Goal: Transaction & Acquisition: Book appointment/travel/reservation

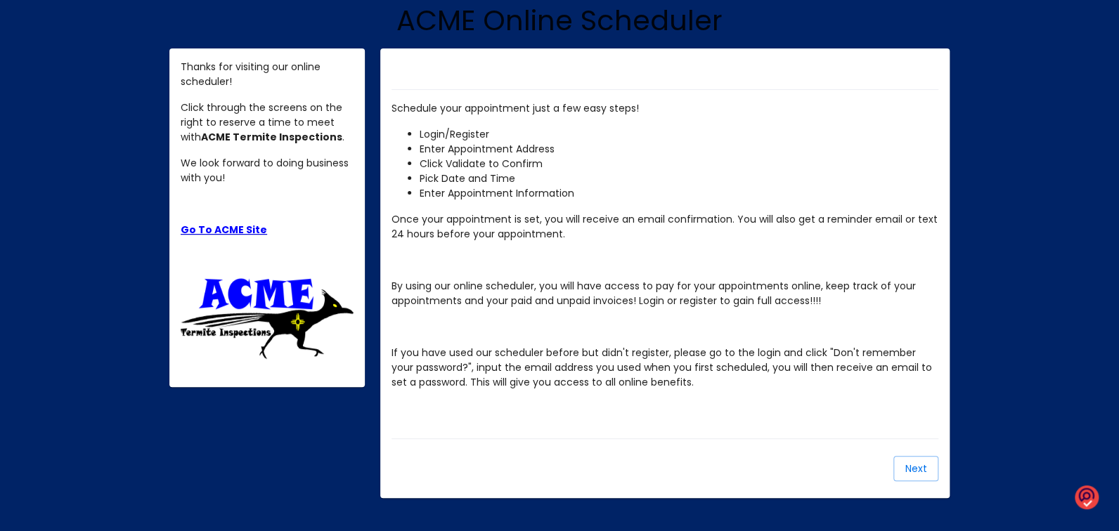
scroll to position [135, 0]
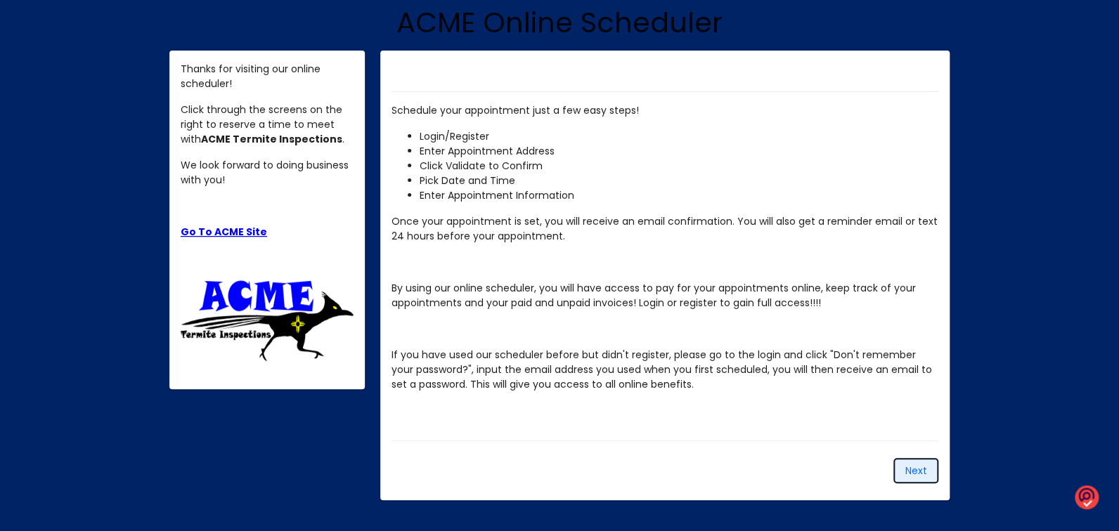
click at [910, 470] on span "Next" at bounding box center [916, 471] width 22 height 14
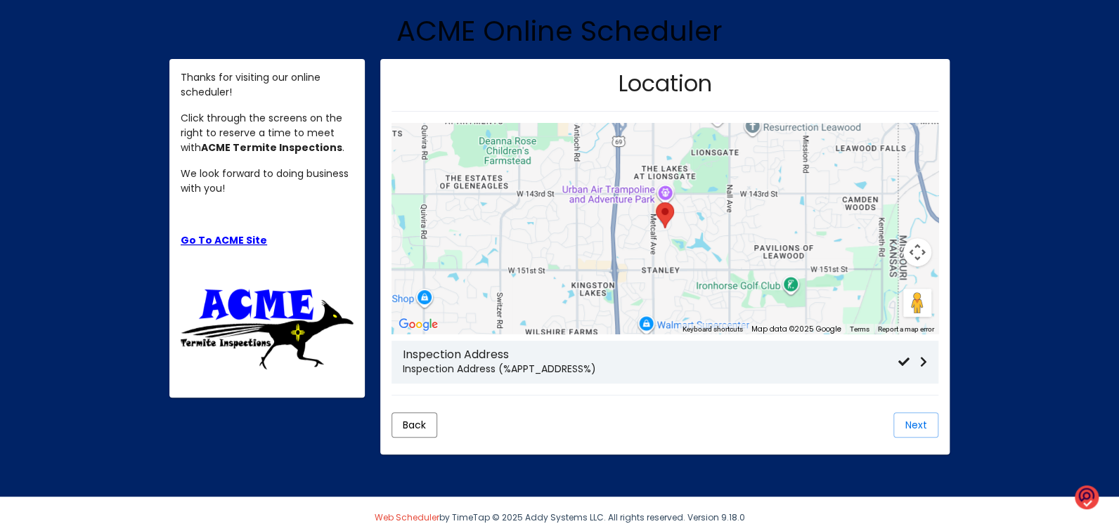
scroll to position [133, 0]
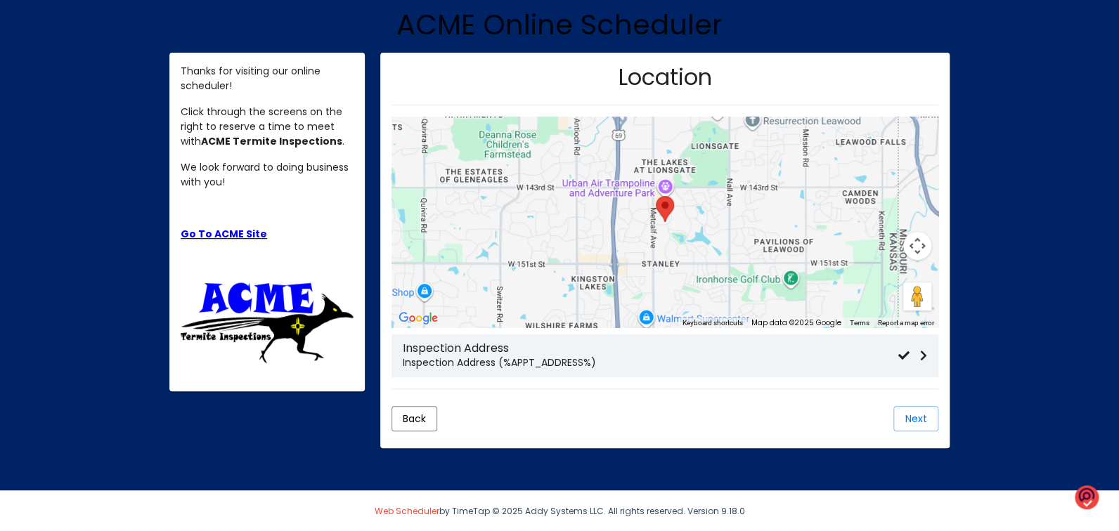
click at [561, 342] on h3 "Inspection Address" at bounding box center [651, 348] width 496 height 13
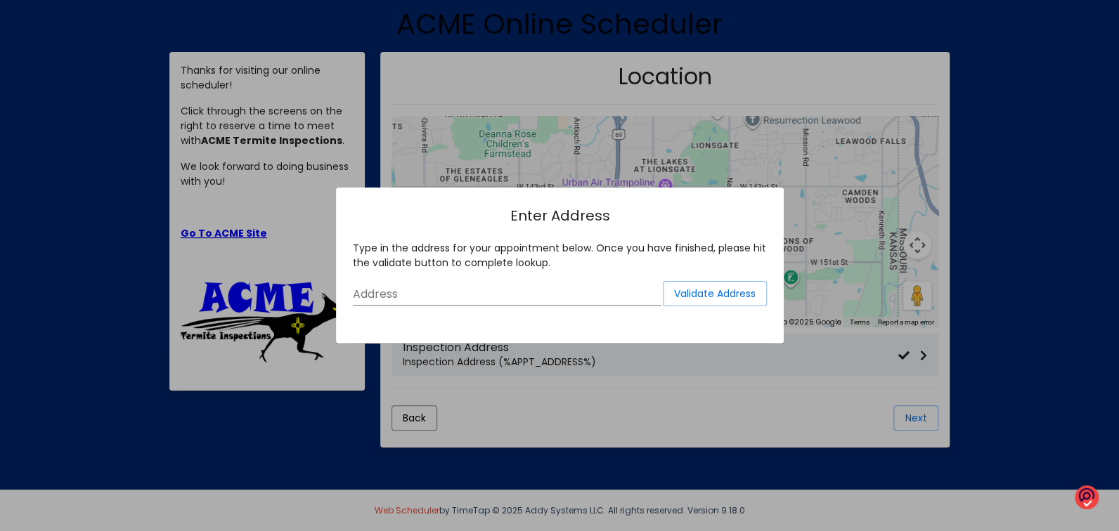
scroll to position [0, 0]
click at [348, 295] on div "Validate Address Address" at bounding box center [559, 304] width 435 height 46
click at [356, 292] on input "Address" at bounding box center [507, 294] width 309 height 13
type input "[STREET_ADDRESS][PERSON_NAME][PERSON_NAME]"
click at [716, 293] on span "Validate Address" at bounding box center [714, 294] width 82 height 14
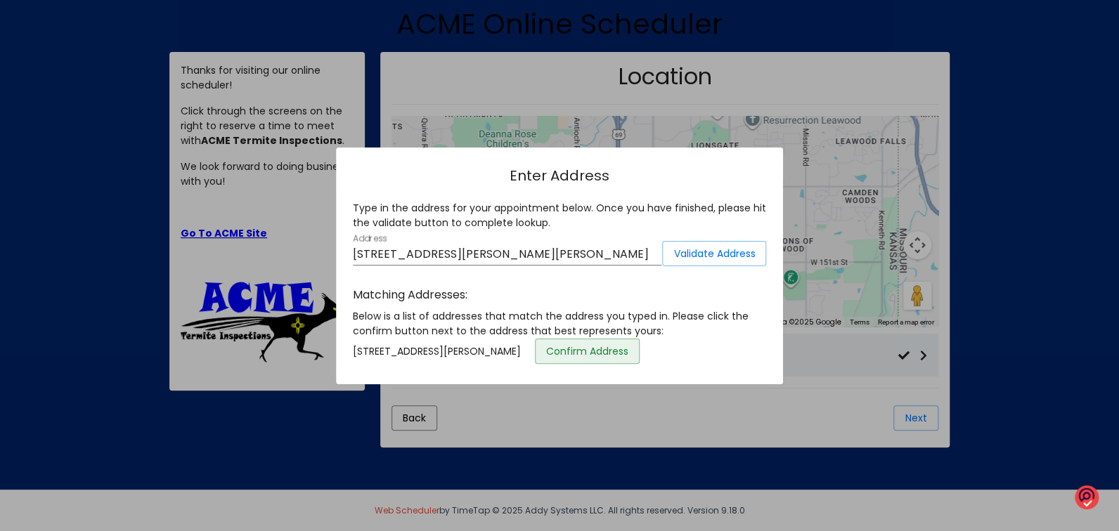
click at [628, 353] on span "Confirm Address" at bounding box center [587, 351] width 82 height 14
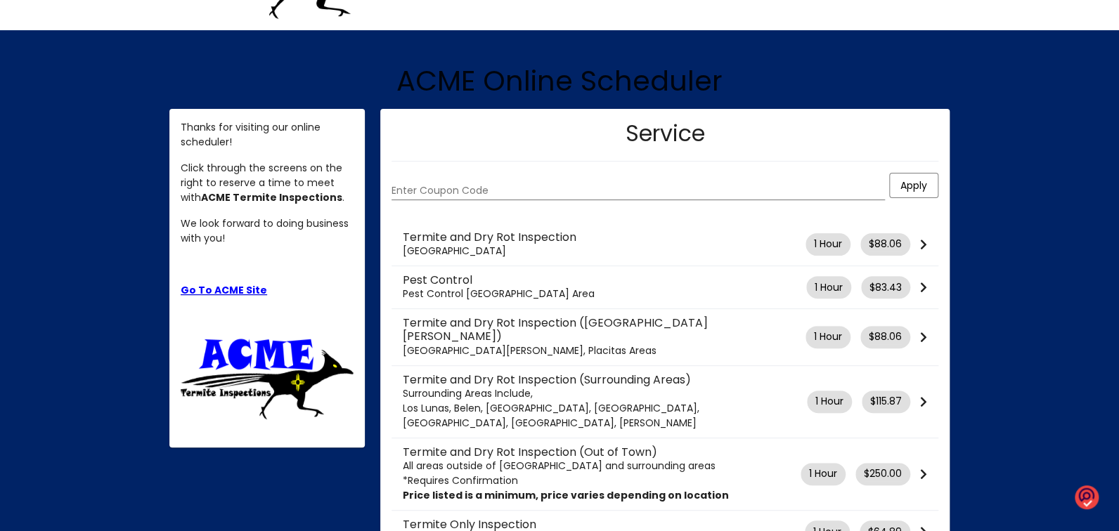
scroll to position [133, 0]
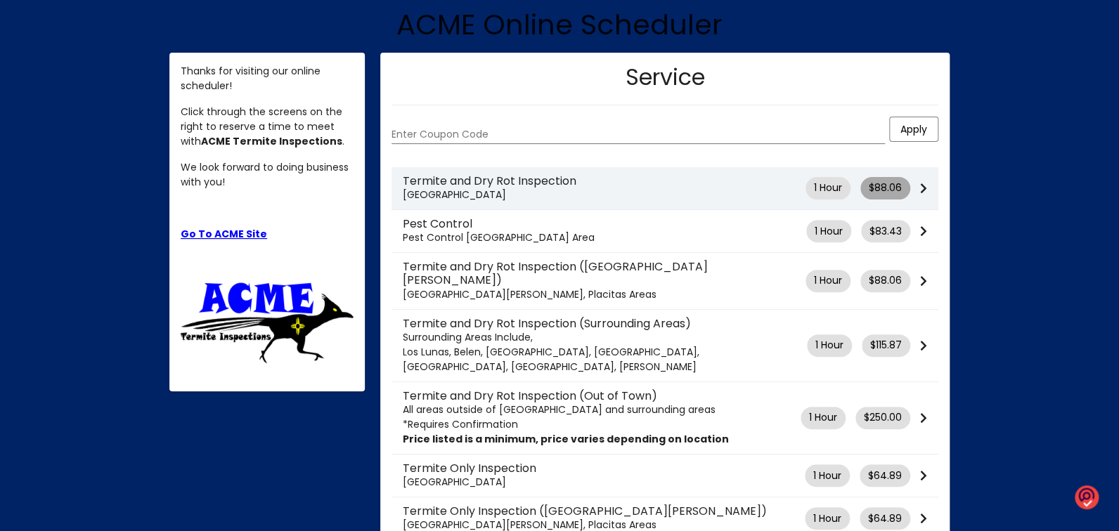
click at [881, 186] on span "$88.06" at bounding box center [885, 188] width 33 height 15
click at [926, 191] on icon at bounding box center [923, 188] width 7 height 11
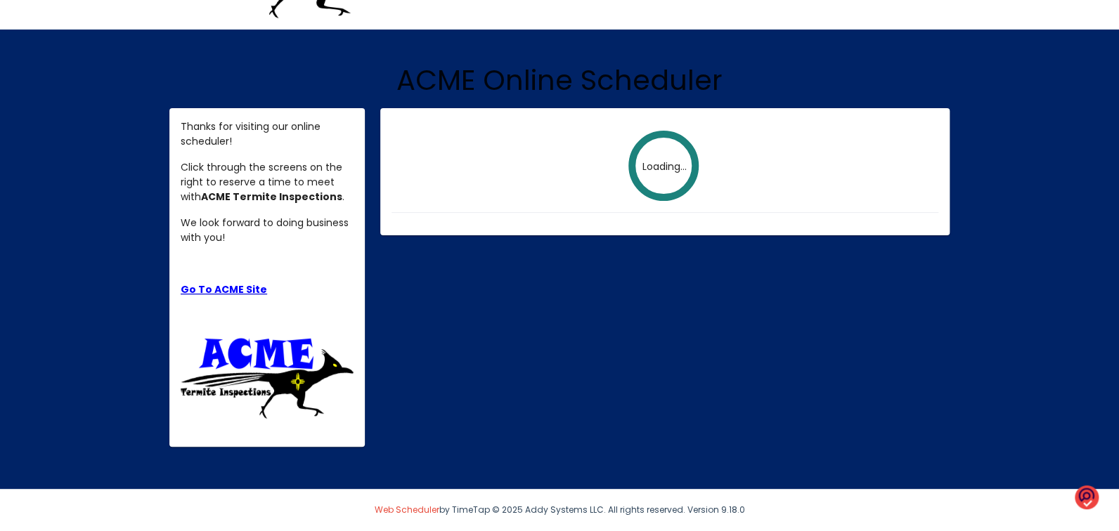
scroll to position [77, 0]
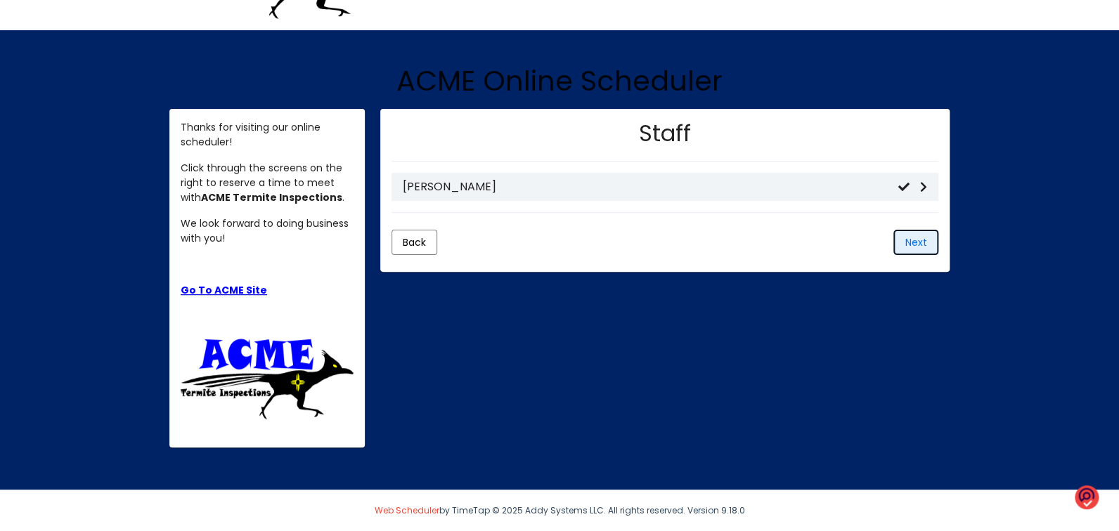
click at [906, 240] on span "Next" at bounding box center [916, 242] width 22 height 14
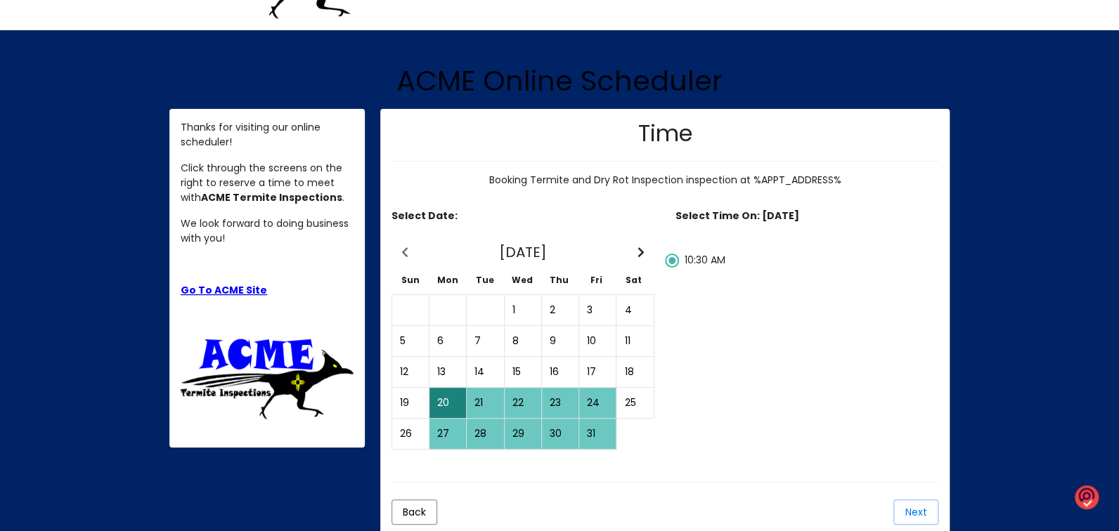
click at [560, 403] on div "23" at bounding box center [560, 403] width 35 height 29
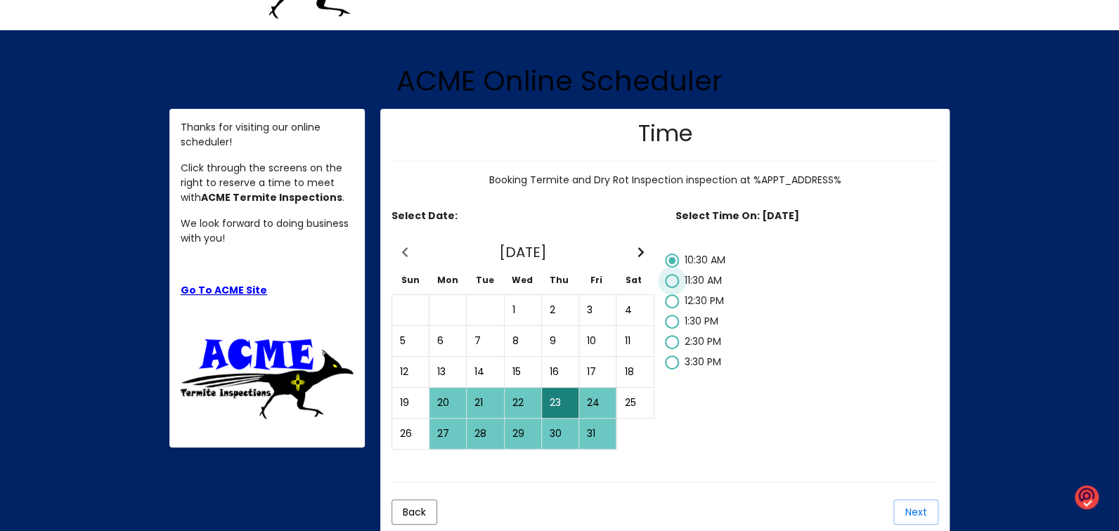
click at [673, 280] on div at bounding box center [672, 281] width 14 height 14
click at [672, 288] on input "11:30 AM" at bounding box center [671, 288] width 1 height 1
radio input "false"
radio input "true"
click at [668, 259] on div at bounding box center [672, 261] width 14 height 14
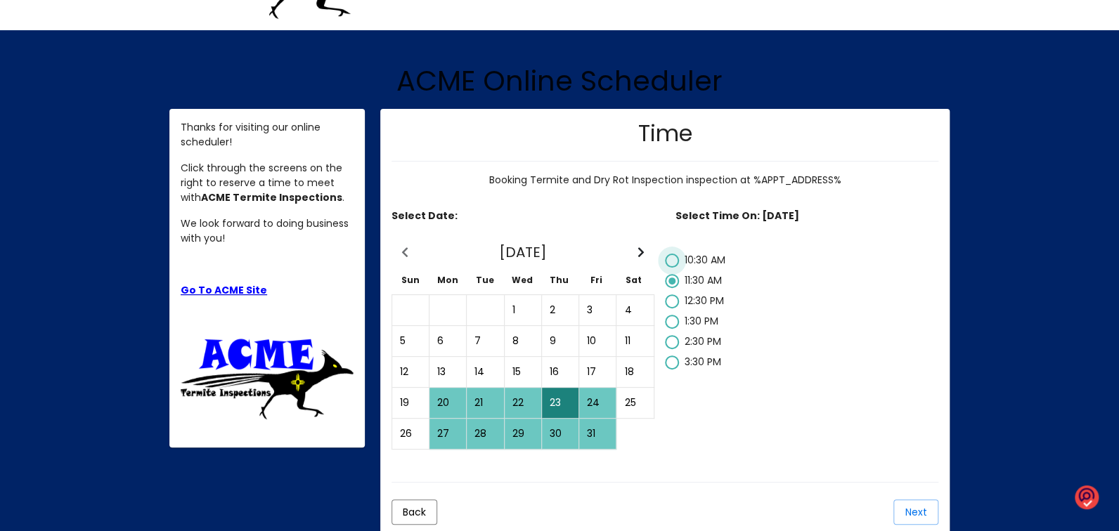
click at [671, 268] on input "10:30 AM" at bounding box center [671, 268] width 1 height 1
click at [674, 280] on div at bounding box center [672, 281] width 14 height 14
click at [672, 288] on input "11:30 AM" at bounding box center [671, 288] width 1 height 1
radio input "false"
radio input "true"
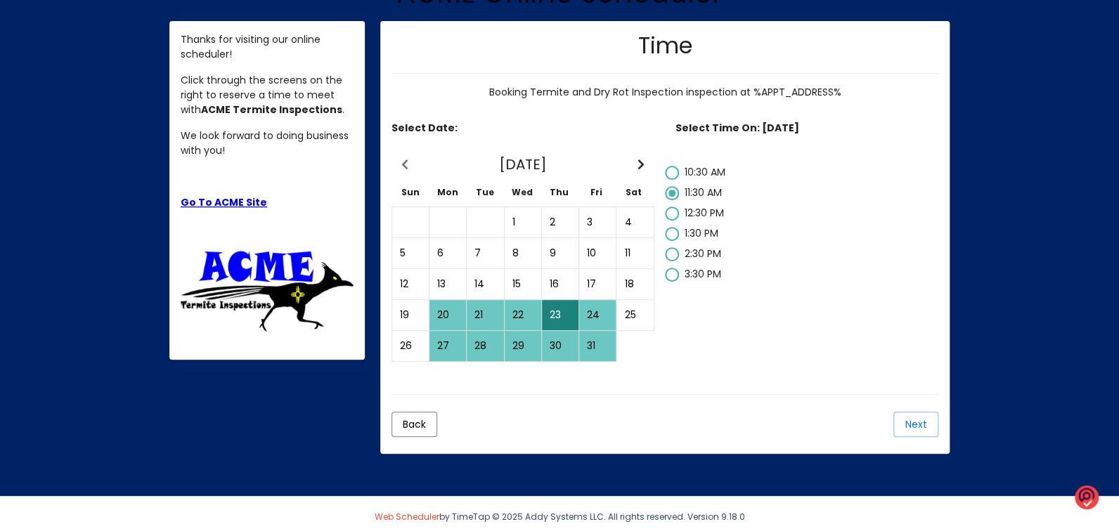
scroll to position [165, 0]
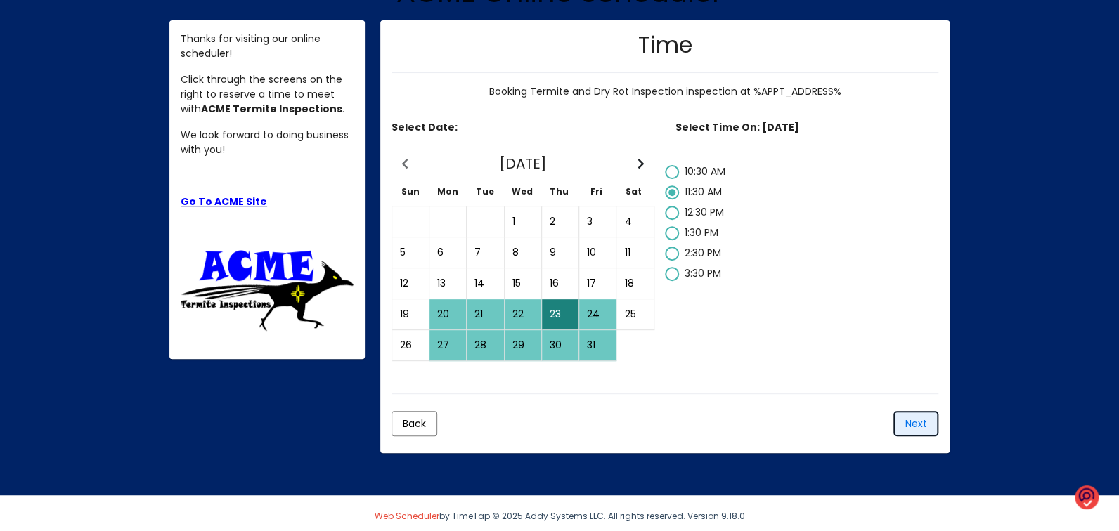
click at [919, 427] on span "Next" at bounding box center [916, 424] width 22 height 14
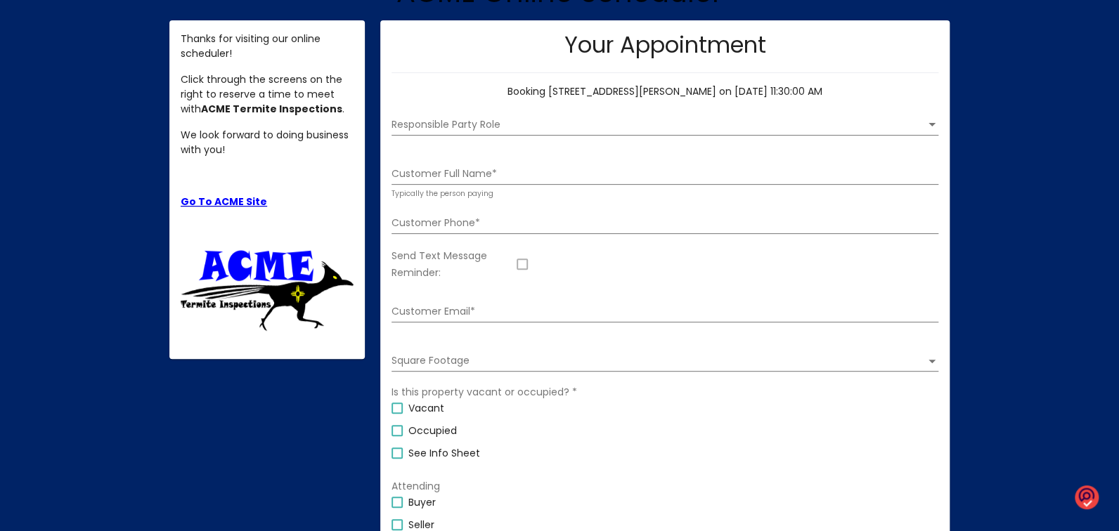
scroll to position [170, 0]
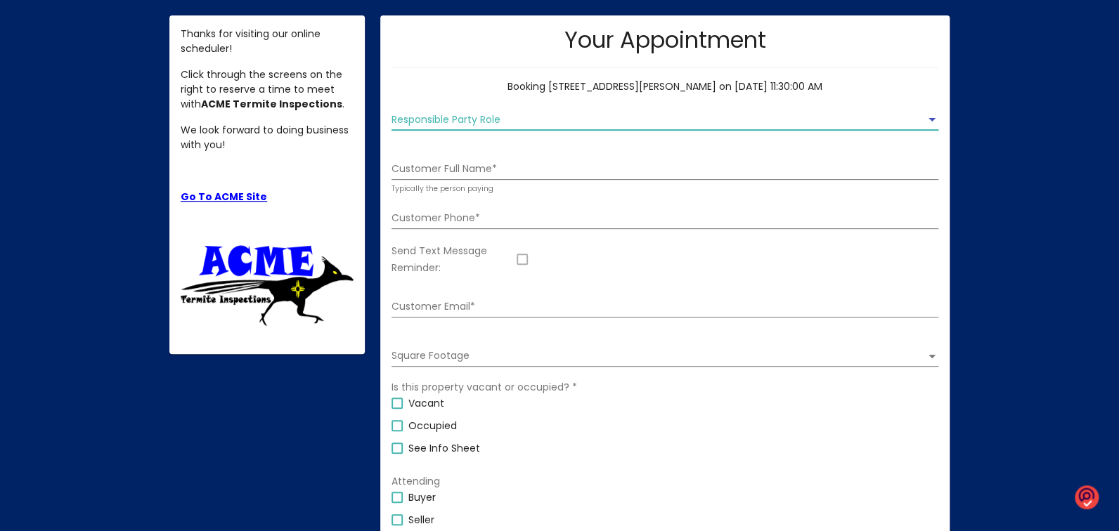
click at [519, 120] on span "Responsible Party Role" at bounding box center [659, 120] width 534 height 11
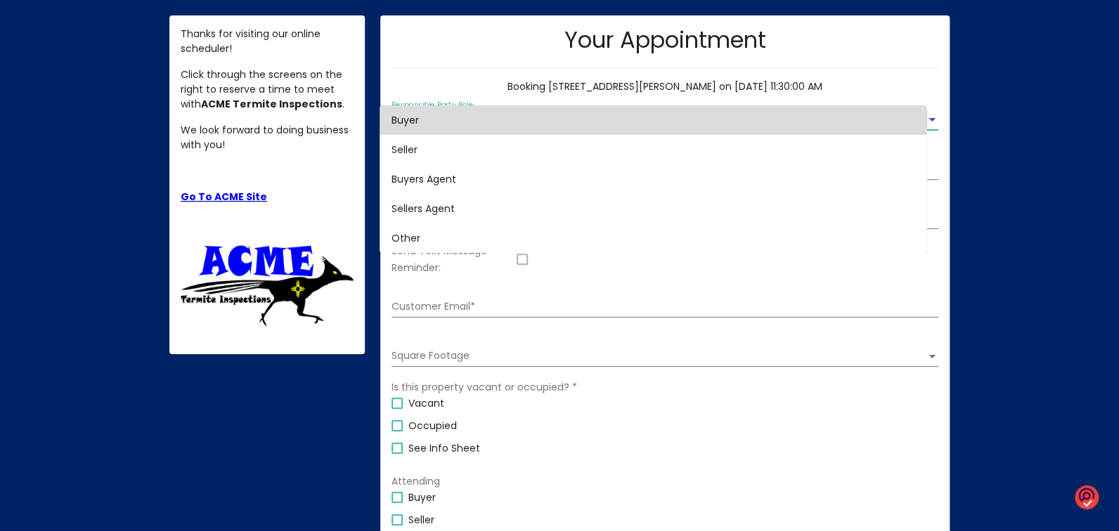
click at [422, 119] on span "Buyer" at bounding box center [653, 120] width 524 height 30
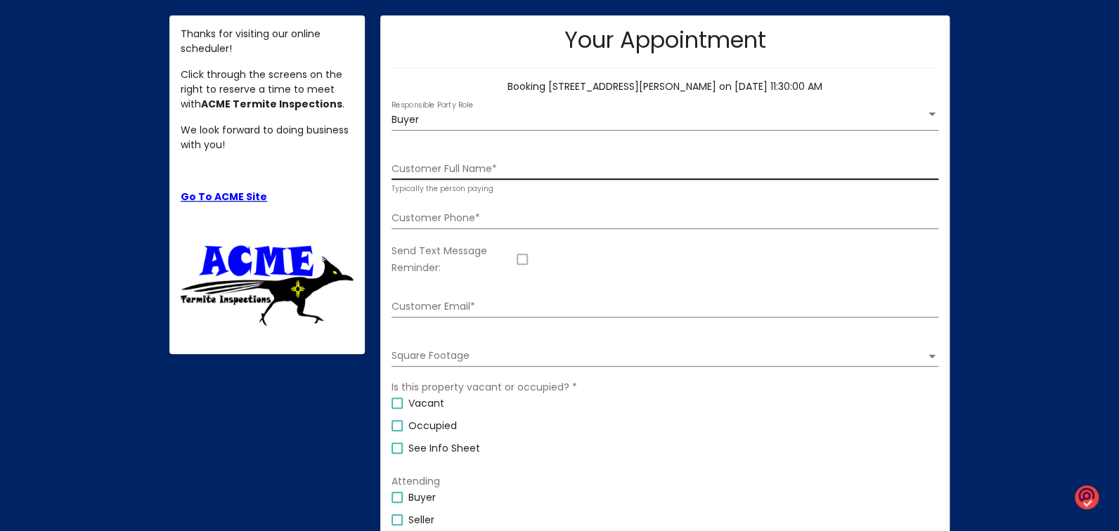
click at [456, 157] on div "Customer Full Name *" at bounding box center [665, 165] width 547 height 29
type input "[PERSON_NAME]"
type input "[EMAIL_ADDRESS][DOMAIN_NAME]"
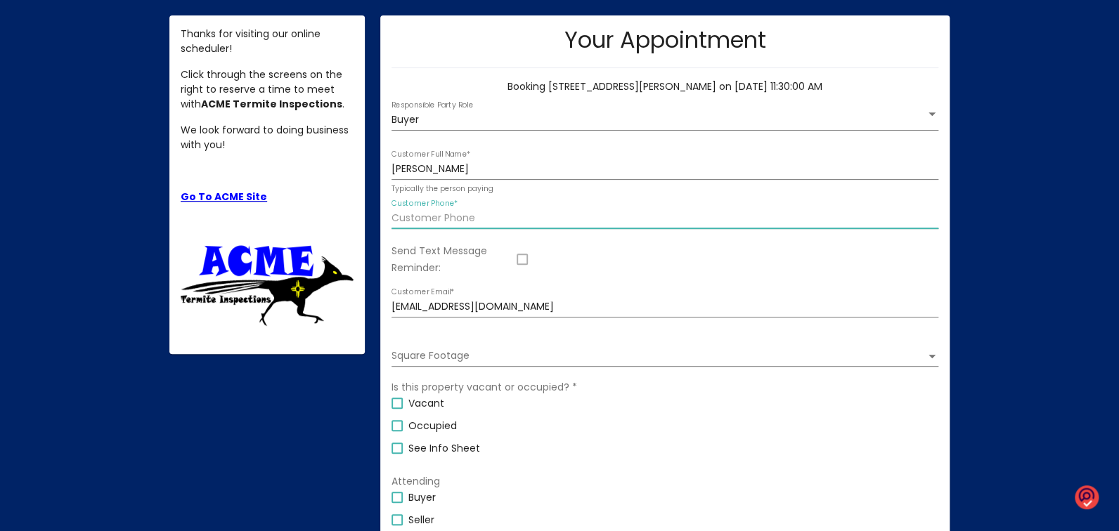
click at [501, 220] on input "Customer Phone *" at bounding box center [665, 218] width 547 height 11
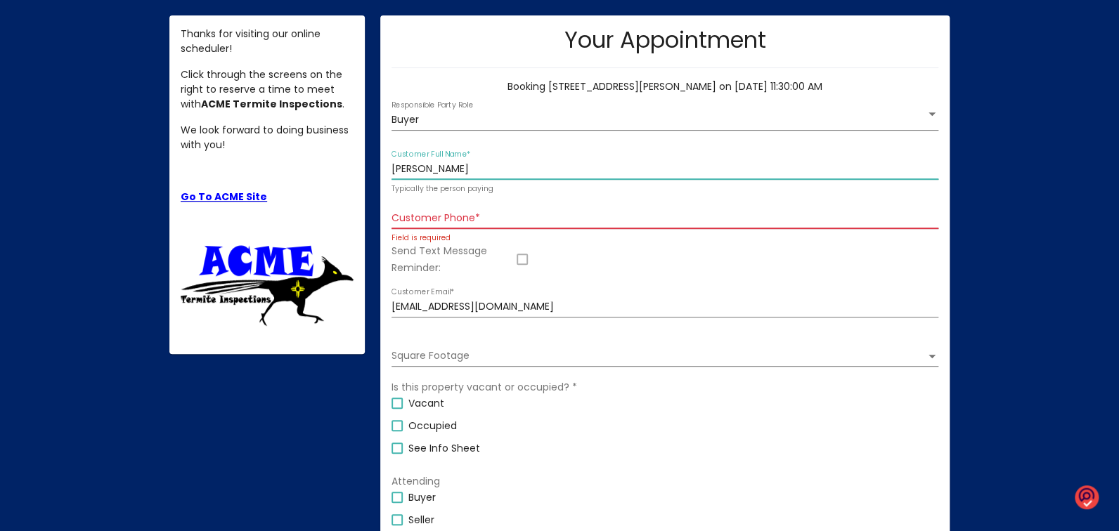
drag, startPoint x: 391, startPoint y: 168, endPoint x: 518, endPoint y: 176, distance: 127.5
click at [518, 176] on div "[PERSON_NAME] Customer Full Name *" at bounding box center [665, 165] width 547 height 29
type input "[PERSON_NAME] & [PERSON_NAME]"
click at [522, 215] on input "Customer Phone *" at bounding box center [665, 218] width 547 height 11
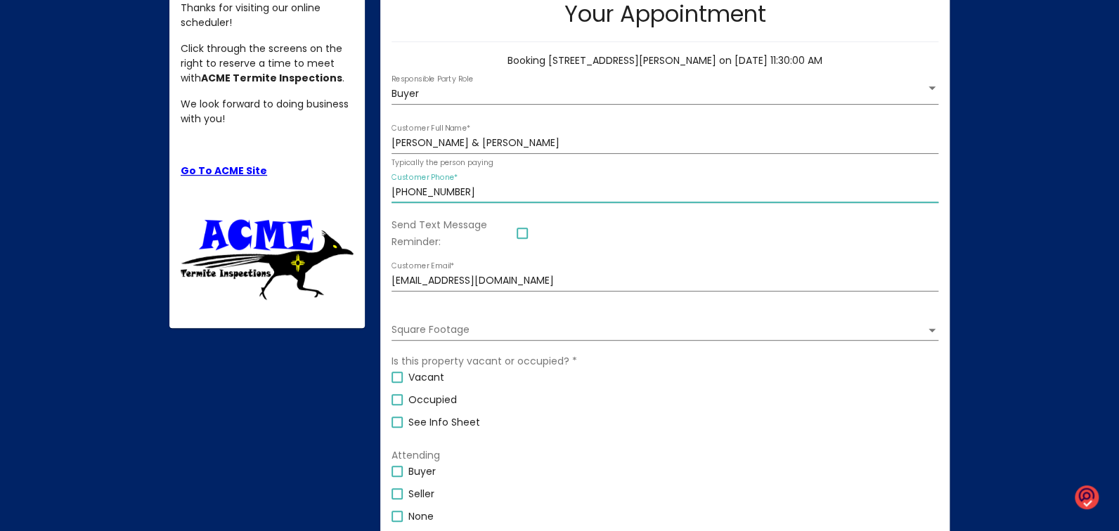
scroll to position [206, 0]
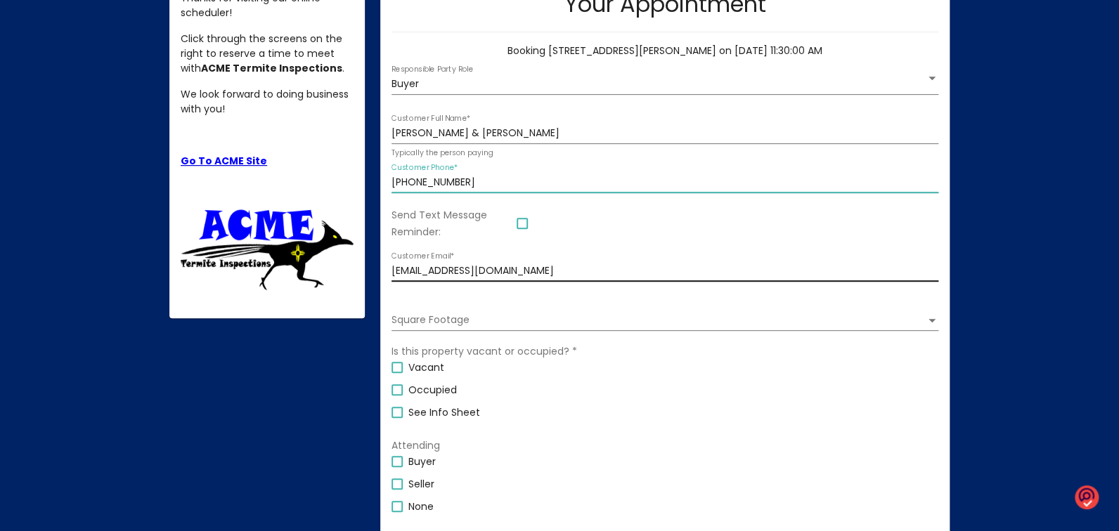
type input "[PHONE_NUMBER]"
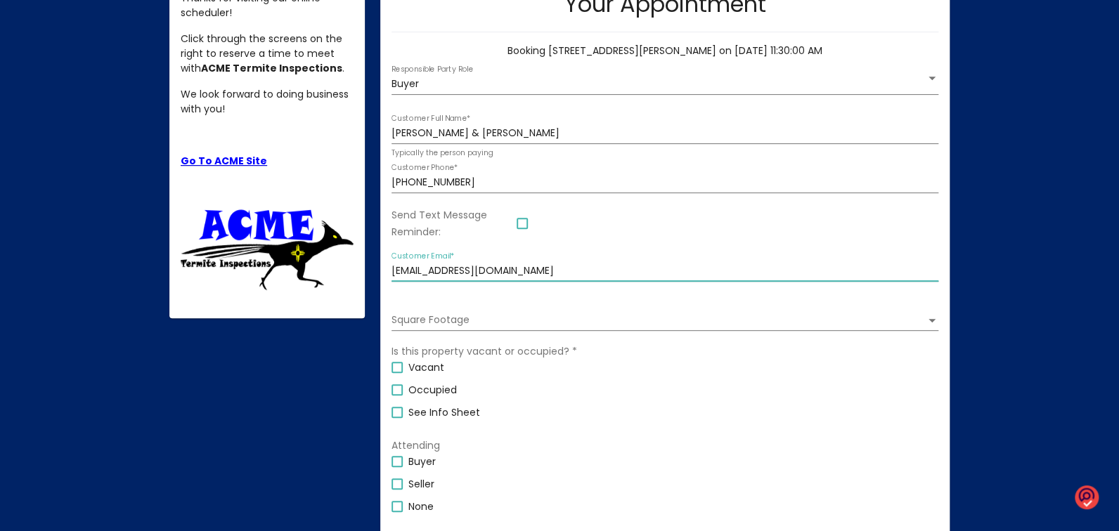
drag, startPoint x: 391, startPoint y: 272, endPoint x: 558, endPoint y: 267, distance: 167.4
click at [558, 267] on input "[EMAIL_ADDRESS][DOMAIN_NAME]" at bounding box center [665, 271] width 547 height 11
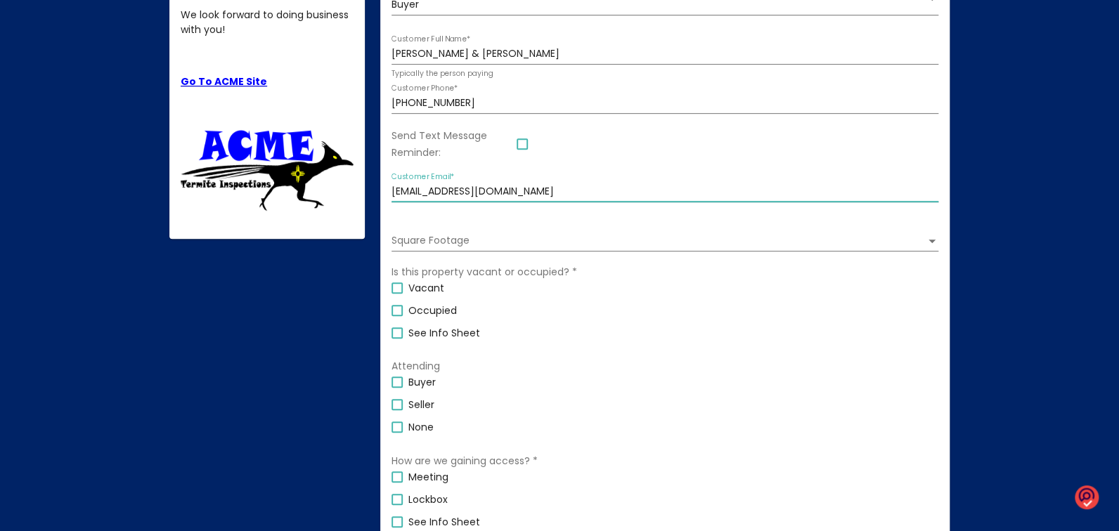
scroll to position [295, 0]
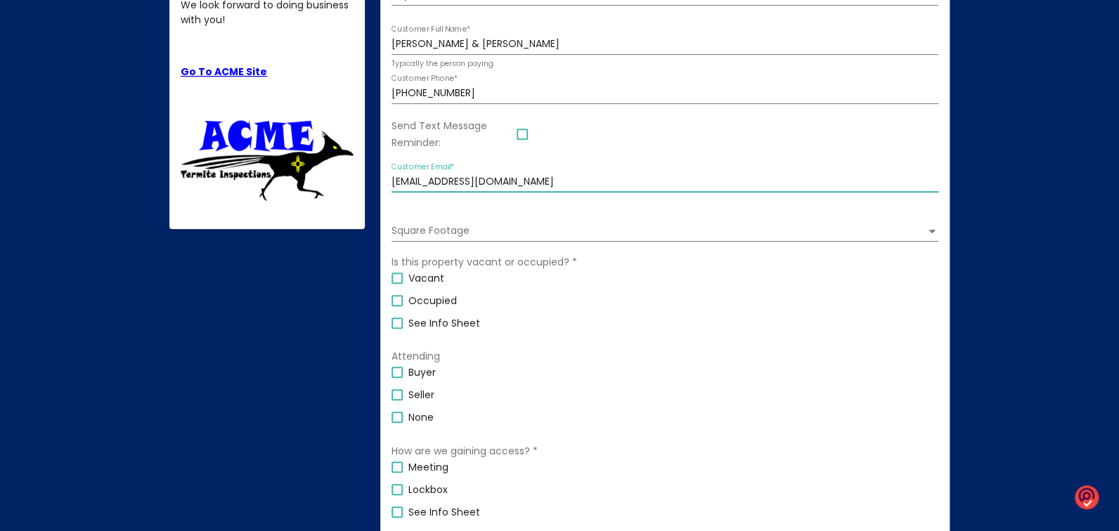
type input "[EMAIL_ADDRESS][DOMAIN_NAME]"
click at [394, 280] on div at bounding box center [397, 278] width 11 height 11
click at [396, 284] on input "Vacant" at bounding box center [396, 284] width 1 height 1
checkbox input "true"
click at [396, 373] on div at bounding box center [397, 372] width 11 height 11
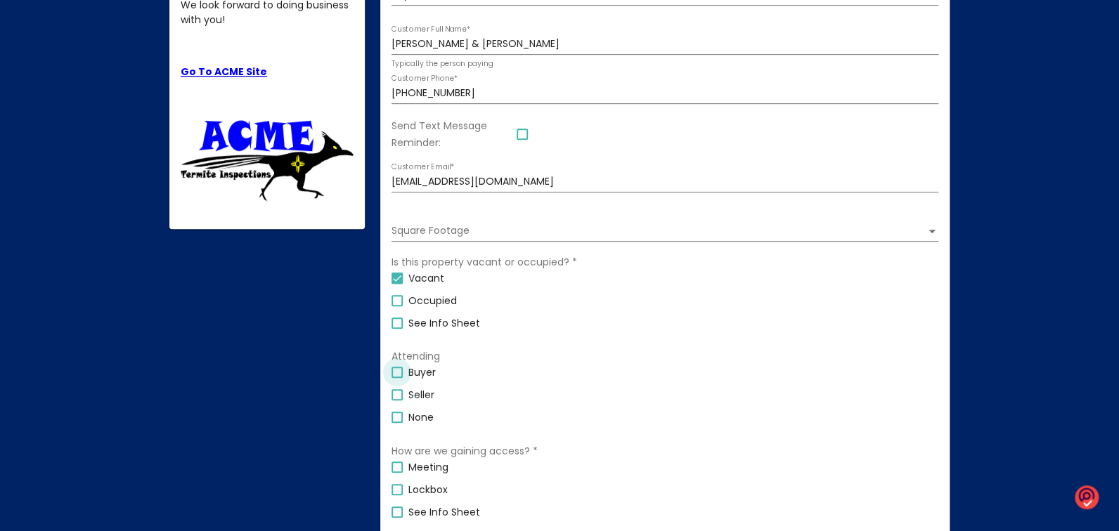
click at [396, 378] on input "Buyer" at bounding box center [396, 378] width 1 height 1
checkbox input "true"
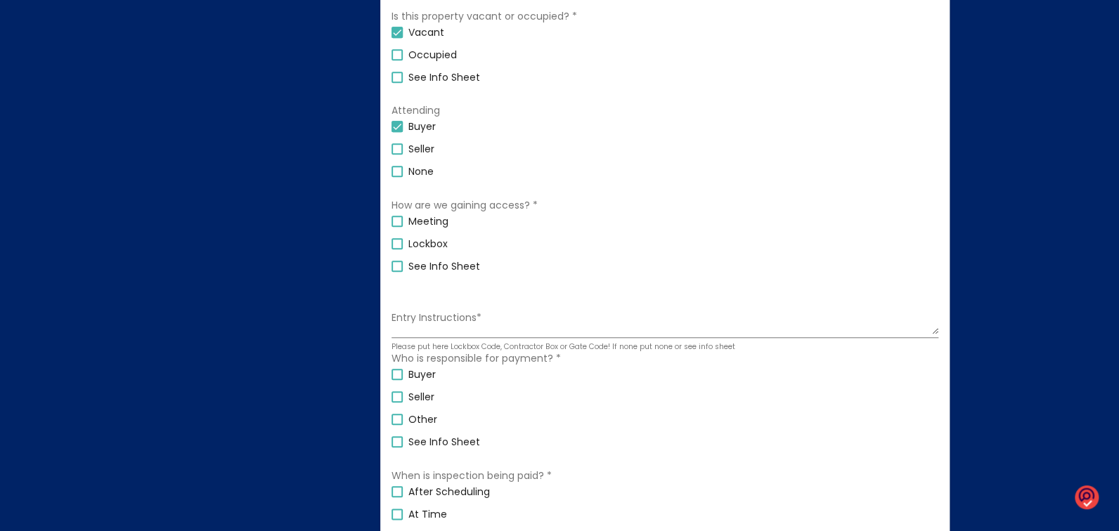
scroll to position [551, 0]
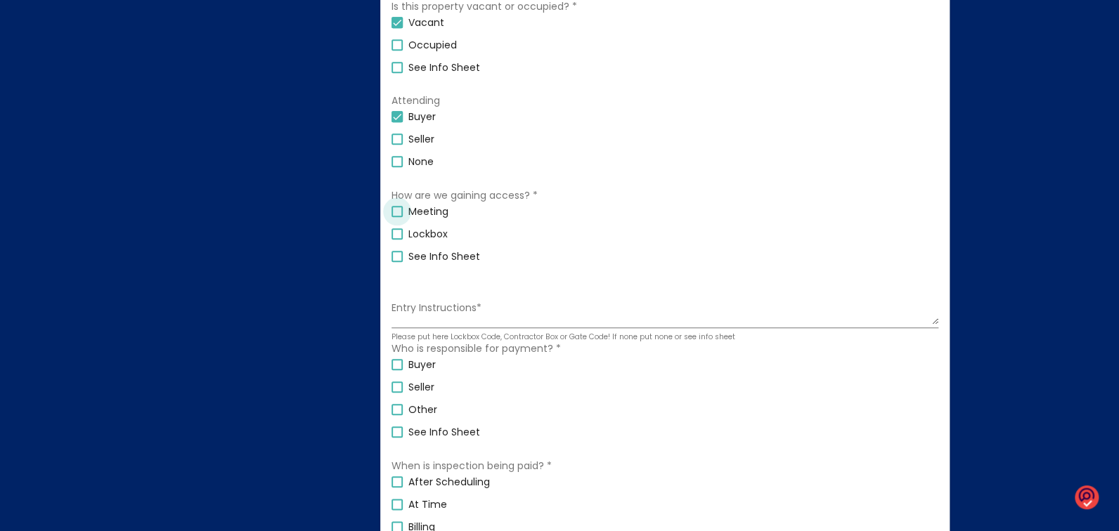
click at [396, 217] on div at bounding box center [397, 211] width 11 height 11
click at [396, 217] on input "Meeting" at bounding box center [396, 217] width 1 height 1
checkbox input "true"
click at [399, 367] on div at bounding box center [397, 364] width 11 height 11
click at [397, 370] on input "Buyer" at bounding box center [396, 370] width 1 height 1
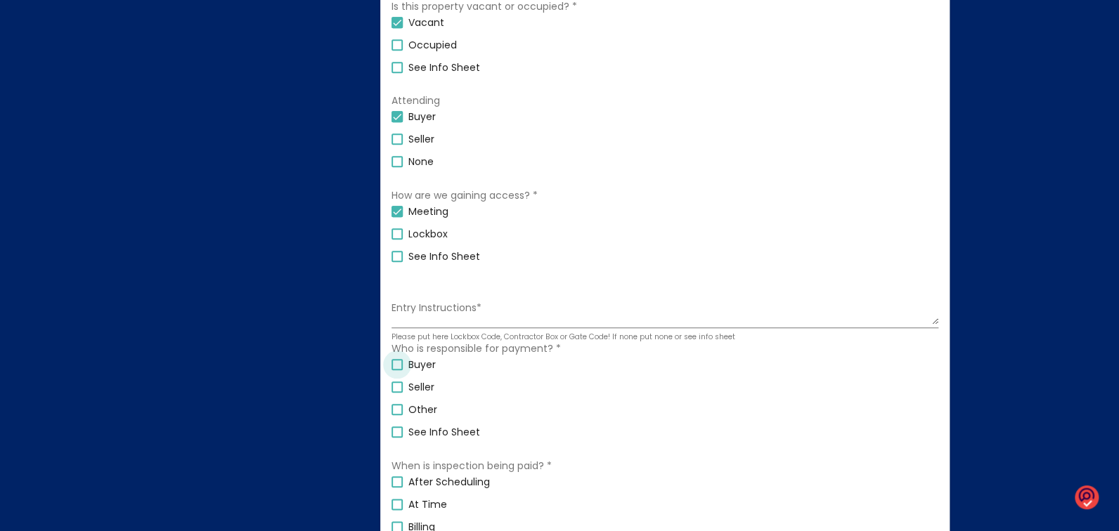
checkbox input "true"
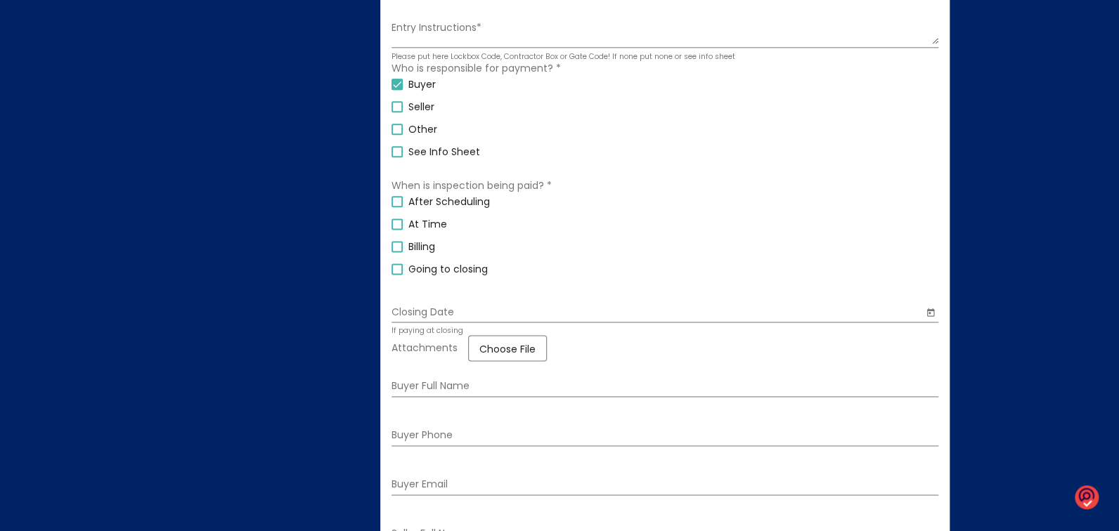
scroll to position [835, 0]
click at [396, 226] on div at bounding box center [397, 220] width 11 height 11
click at [396, 226] on input "At Time" at bounding box center [396, 226] width 1 height 1
checkbox input "true"
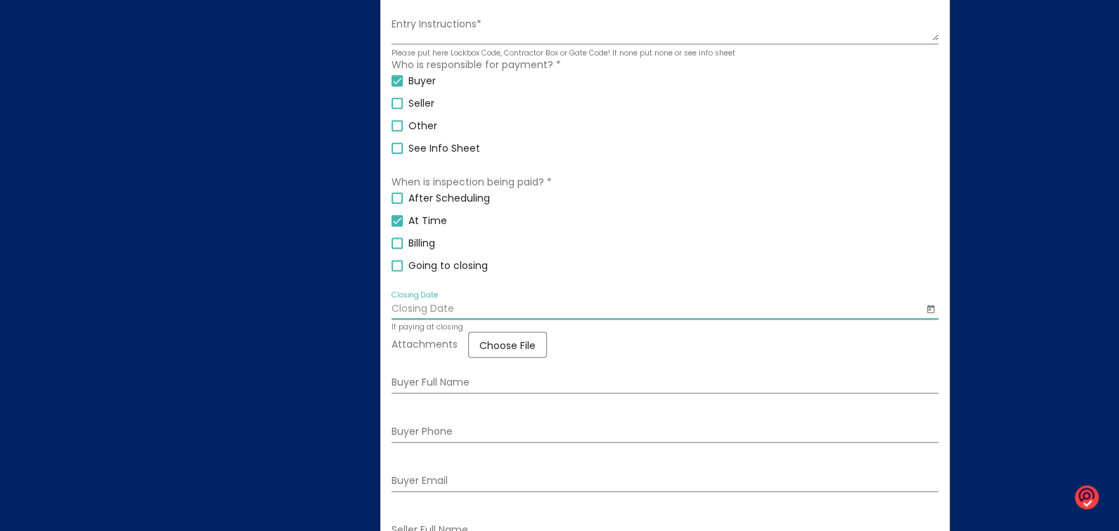
click at [541, 315] on input "Closing Date" at bounding box center [658, 309] width 532 height 11
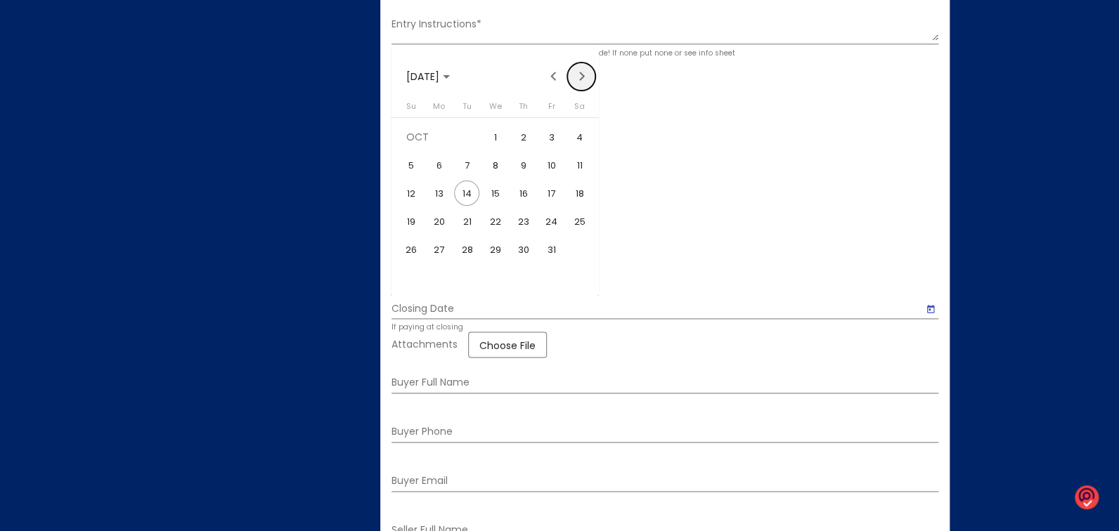
click at [581, 77] on button "Next month" at bounding box center [581, 77] width 28 height 28
click at [465, 250] on div "25" at bounding box center [466, 249] width 25 height 25
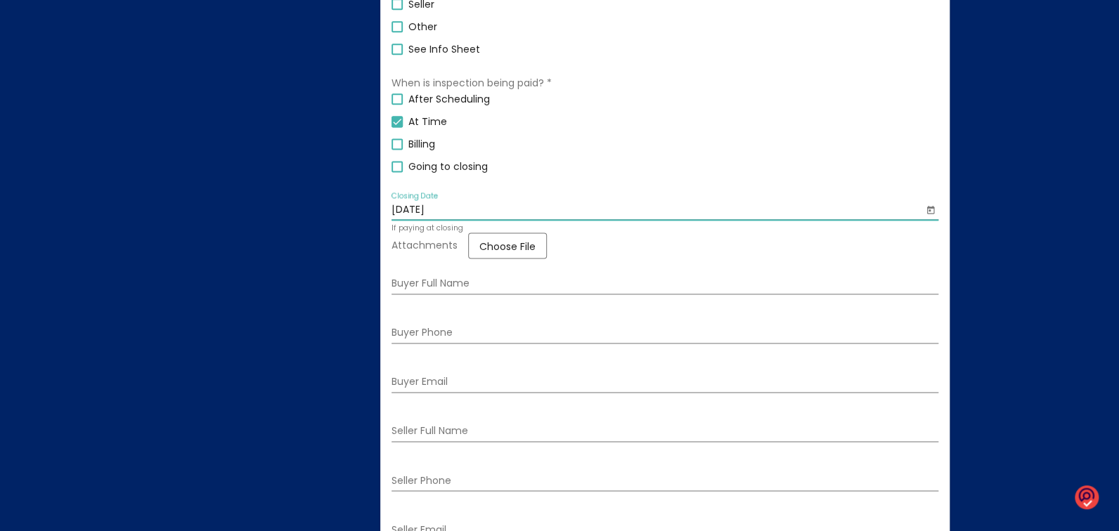
scroll to position [943, 0]
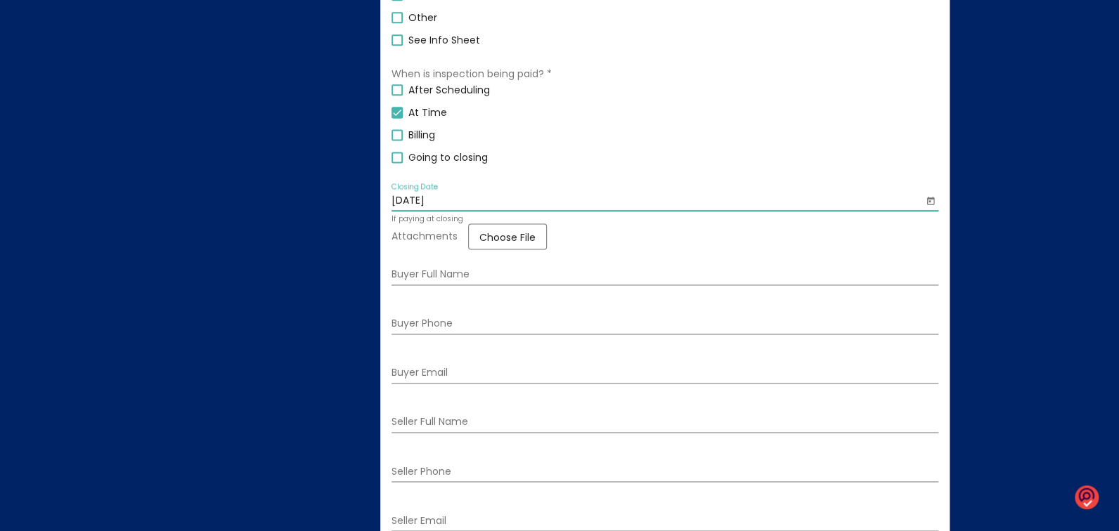
click at [456, 203] on input "[DATE]" at bounding box center [658, 200] width 532 height 11
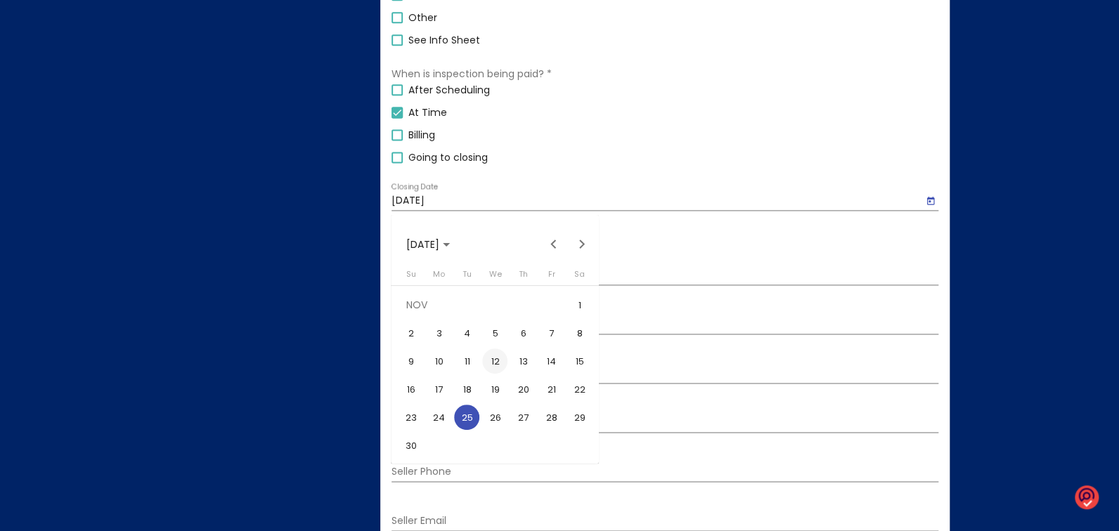
click at [497, 365] on div "12" at bounding box center [494, 361] width 25 height 25
type input "[DATE]"
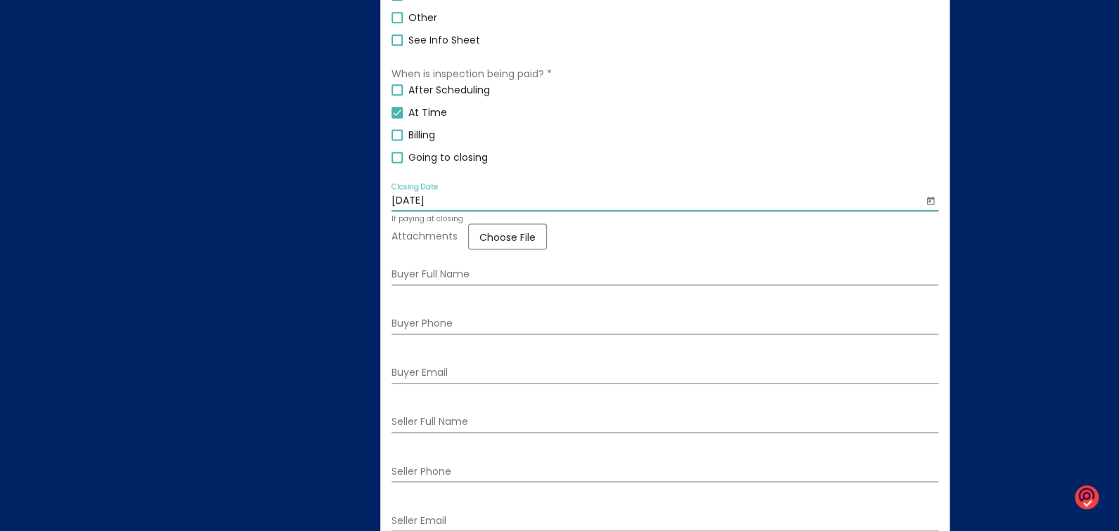
click at [529, 240] on span "Choose File" at bounding box center [507, 237] width 56 height 14
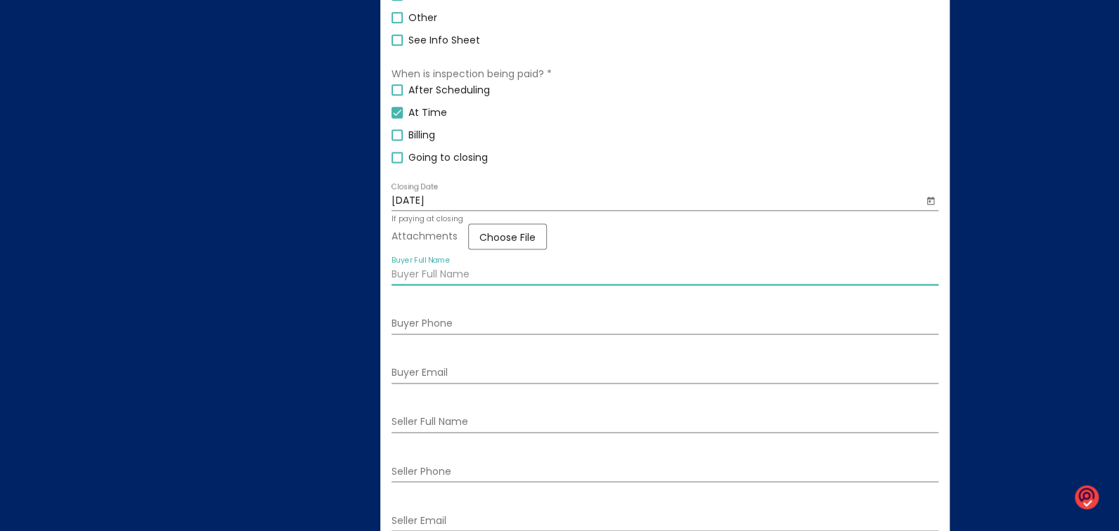
click at [403, 277] on input "Buyer Full Name" at bounding box center [665, 274] width 547 height 11
type input "[PERSON_NAME] & [PERSON_NAME]"
type input "5057103429"
type input "[EMAIL_ADDRESS][DOMAIN_NAME]"
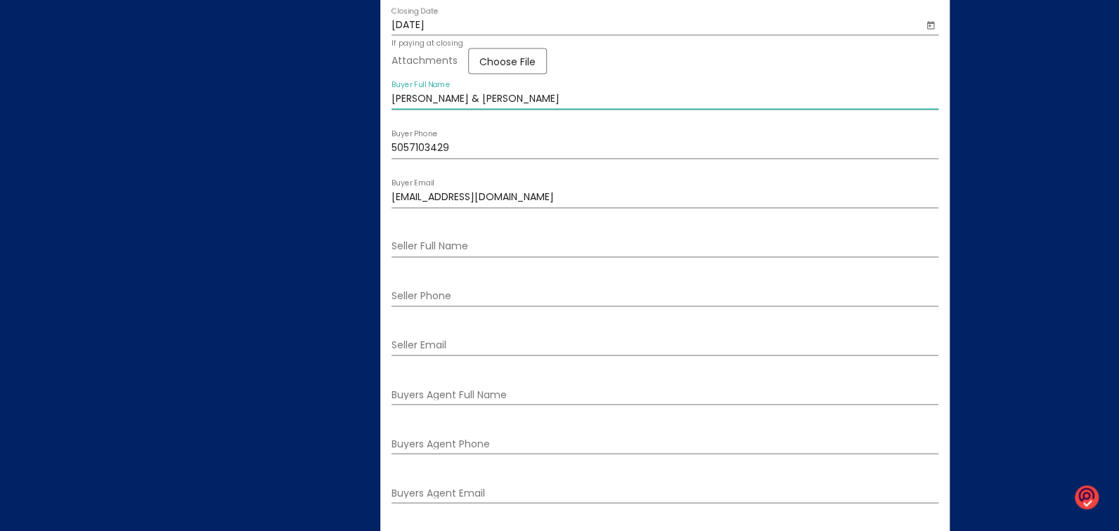
scroll to position [1123, 0]
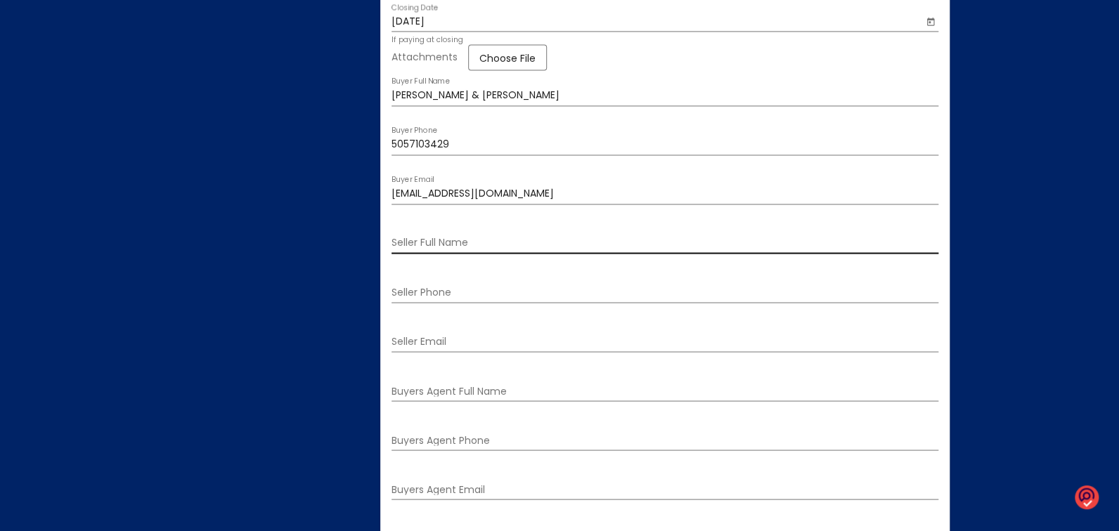
click at [496, 242] on div "Seller Full Name" at bounding box center [665, 239] width 547 height 29
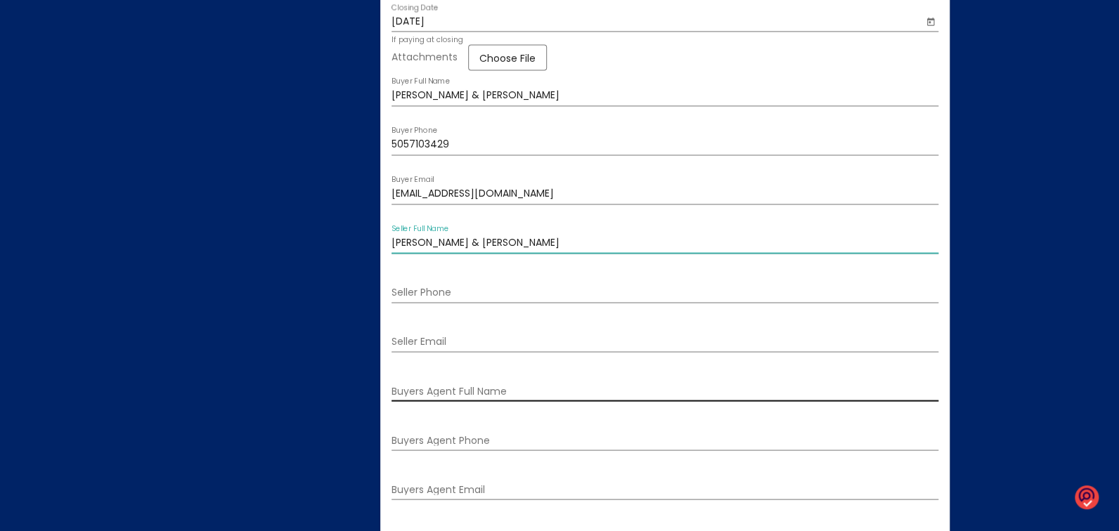
type input "[PERSON_NAME] & [PERSON_NAME]"
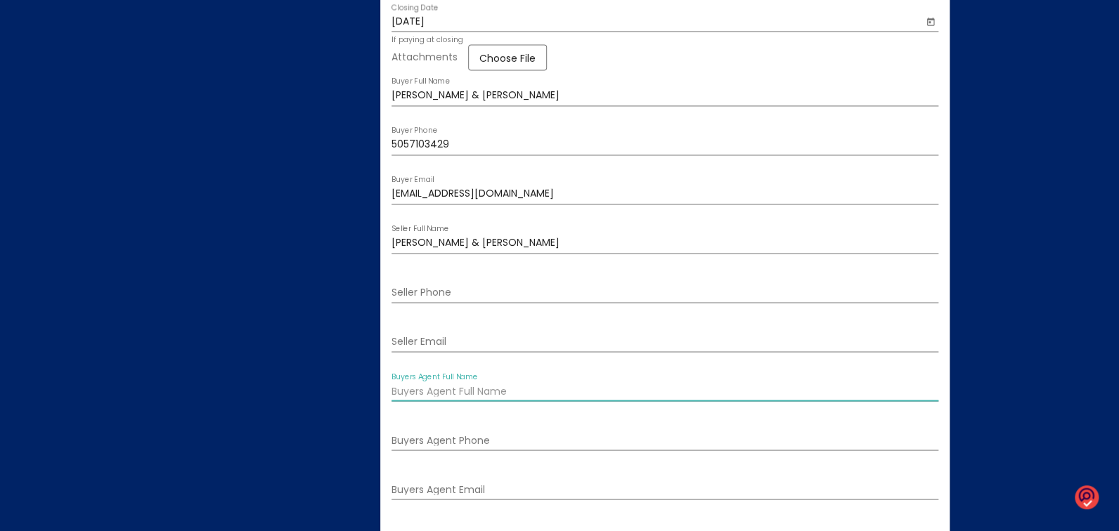
click at [524, 397] on input "Buyers Agent Full Name" at bounding box center [665, 391] width 547 height 11
type input "[PERSON_NAME]"
type input "5052590515"
type input "[EMAIL_ADDRESS][DOMAIN_NAME]"
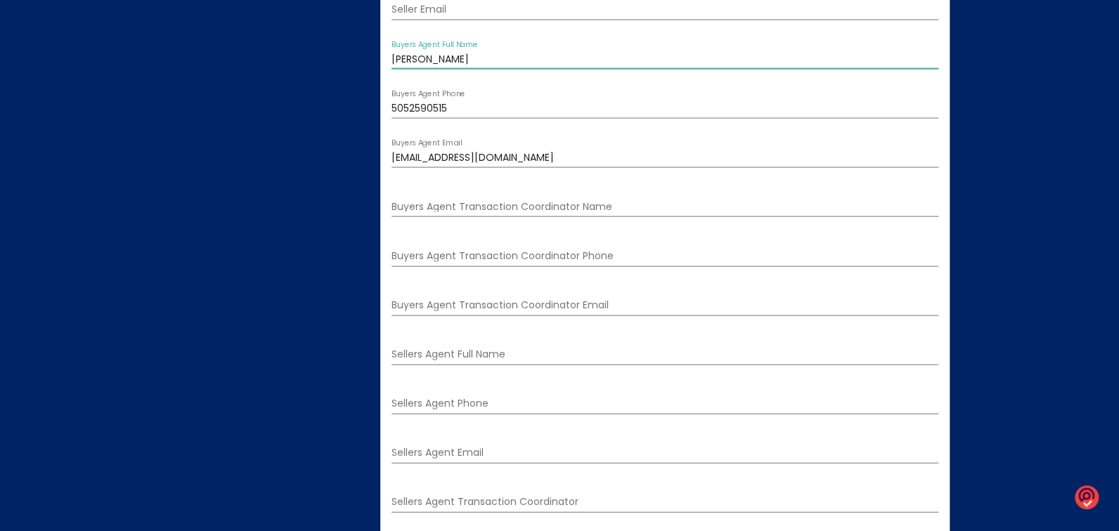
scroll to position [1471, 0]
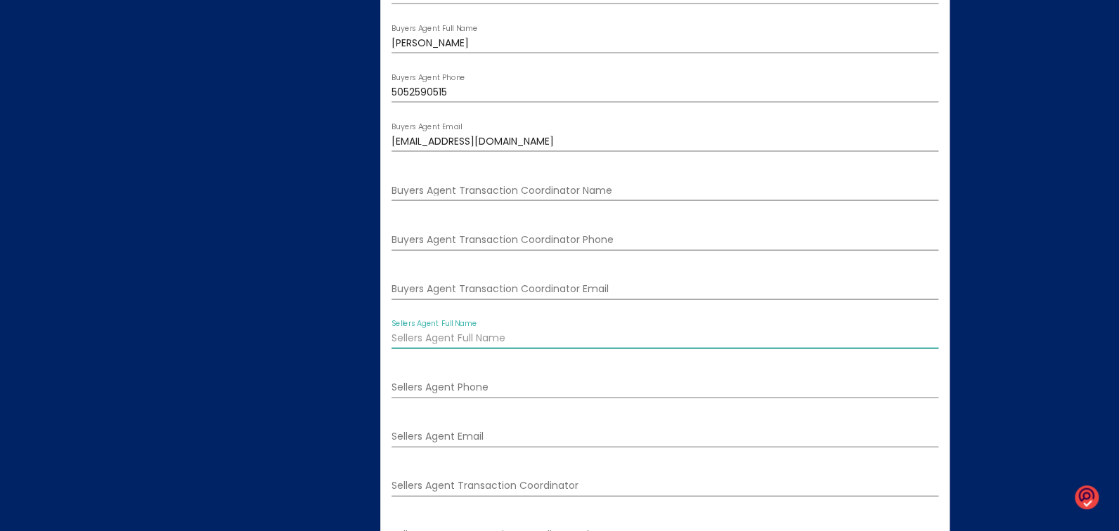
click at [399, 344] on input "Sellers Agent Full Name" at bounding box center [665, 338] width 547 height 11
type input "[PERSON_NAME] Livermore"
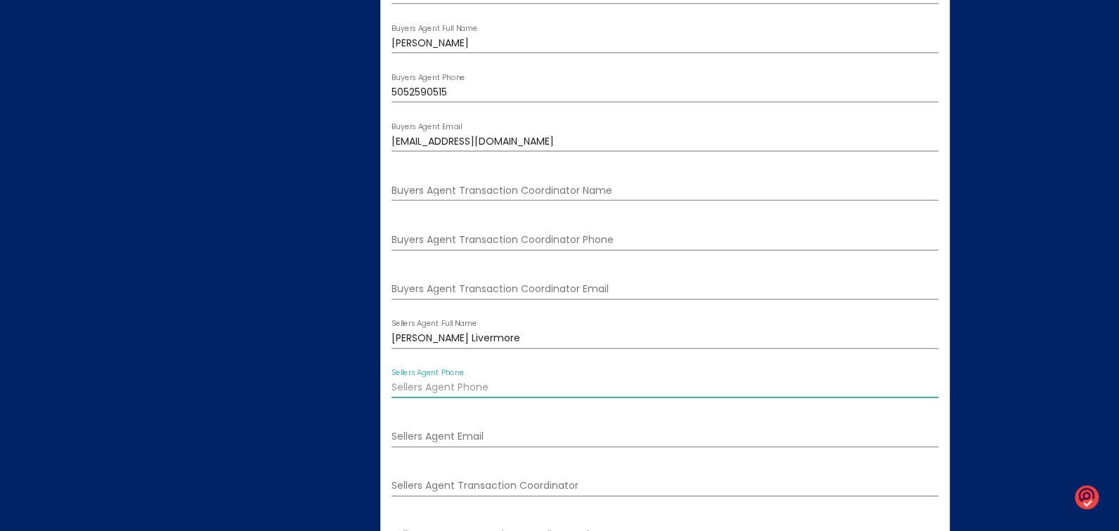
click at [483, 394] on input "Sellers Agent Phone" at bounding box center [665, 387] width 547 height 11
type input "[PHONE_NUMBER]"
click at [541, 432] on div "Sellers Agent Email" at bounding box center [665, 433] width 547 height 29
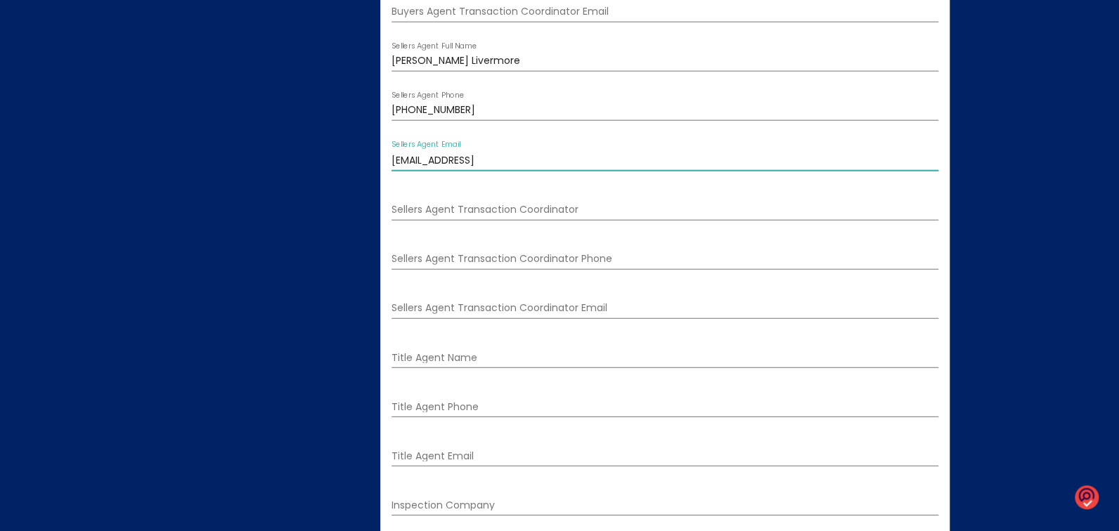
scroll to position [1771, 0]
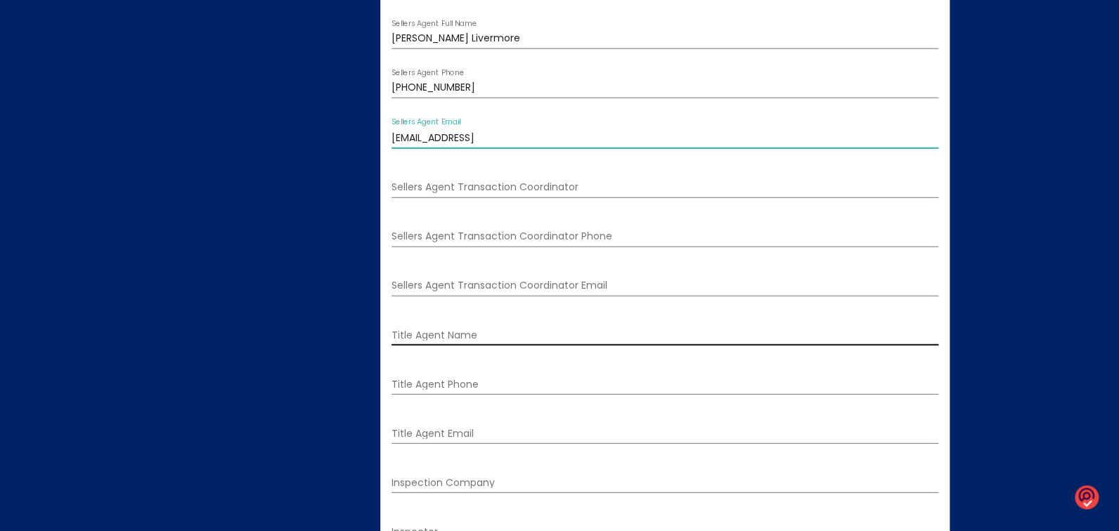
type input "[EMAIL_ADDRESS]"
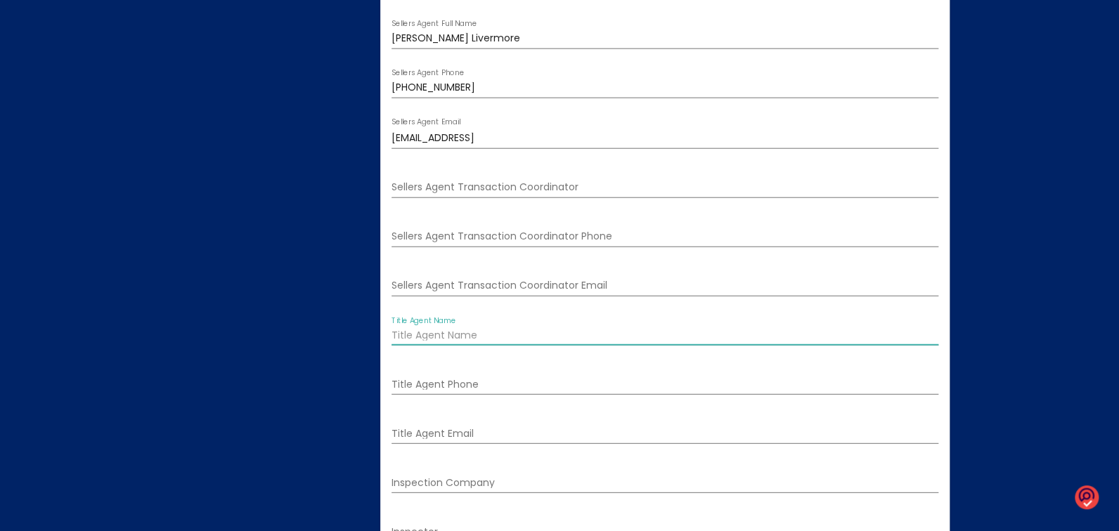
click at [463, 342] on input "Title Agent Name" at bounding box center [665, 335] width 547 height 11
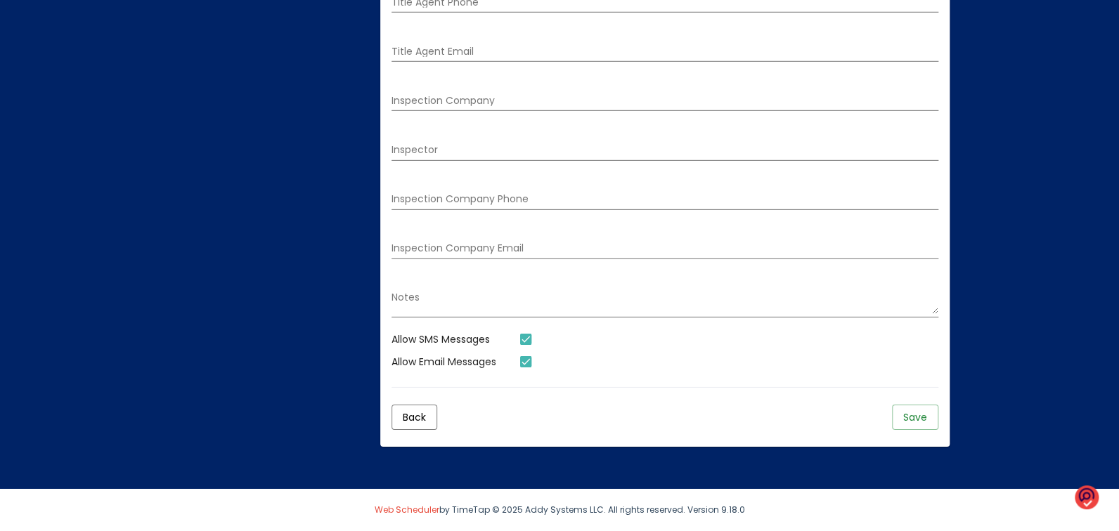
scroll to position [2157, 0]
type input "[PERSON_NAME]"
click at [910, 425] on span "Save" at bounding box center [915, 418] width 24 height 14
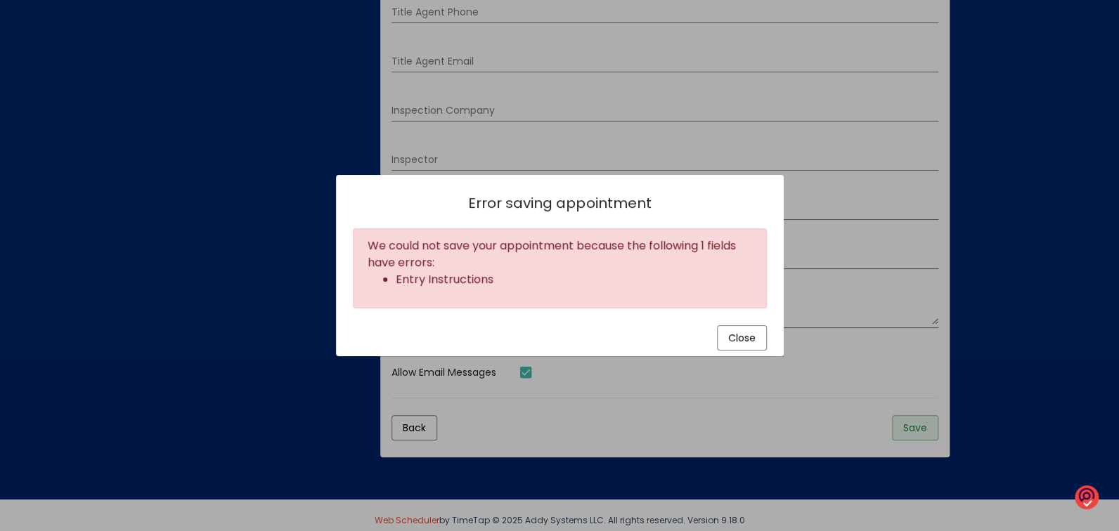
scroll to position [0, 0]
click at [751, 340] on span "Close" at bounding box center [741, 338] width 27 height 14
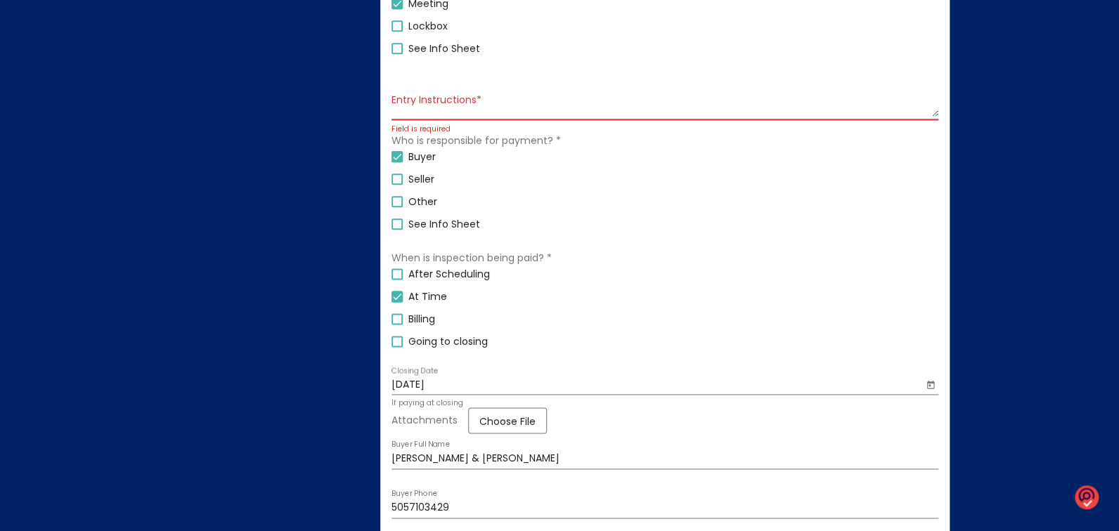
scroll to position [761, 0]
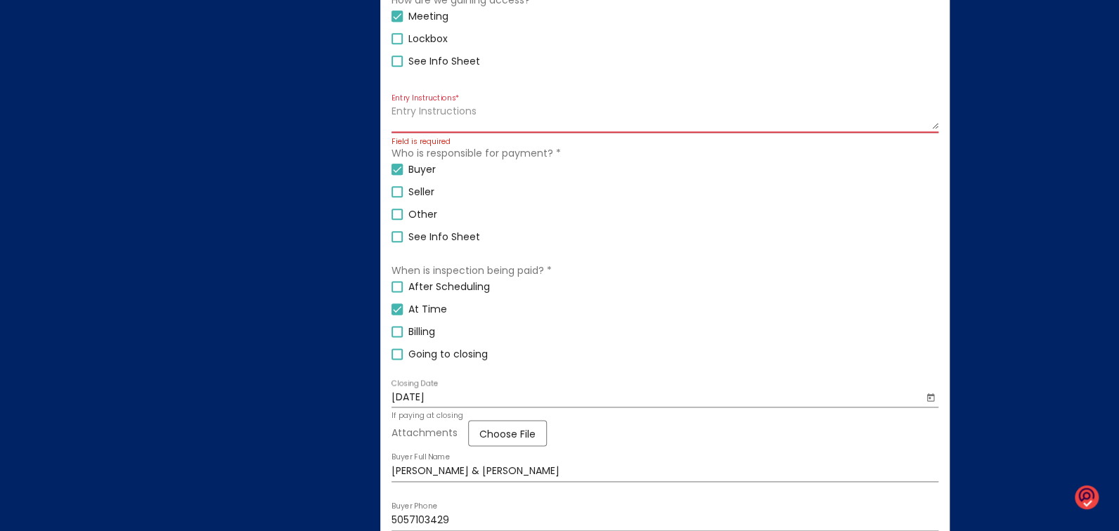
click at [451, 118] on textarea "Entry Instructions *" at bounding box center [665, 118] width 547 height 24
click at [477, 119] on textarea "Entry Instructions *" at bounding box center [665, 118] width 547 height 24
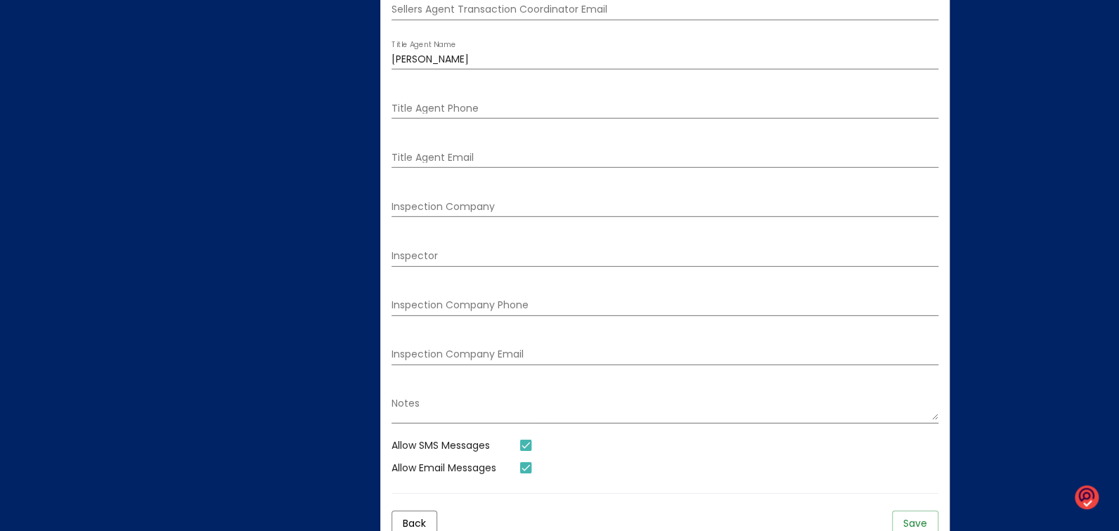
scroll to position [2186, 0]
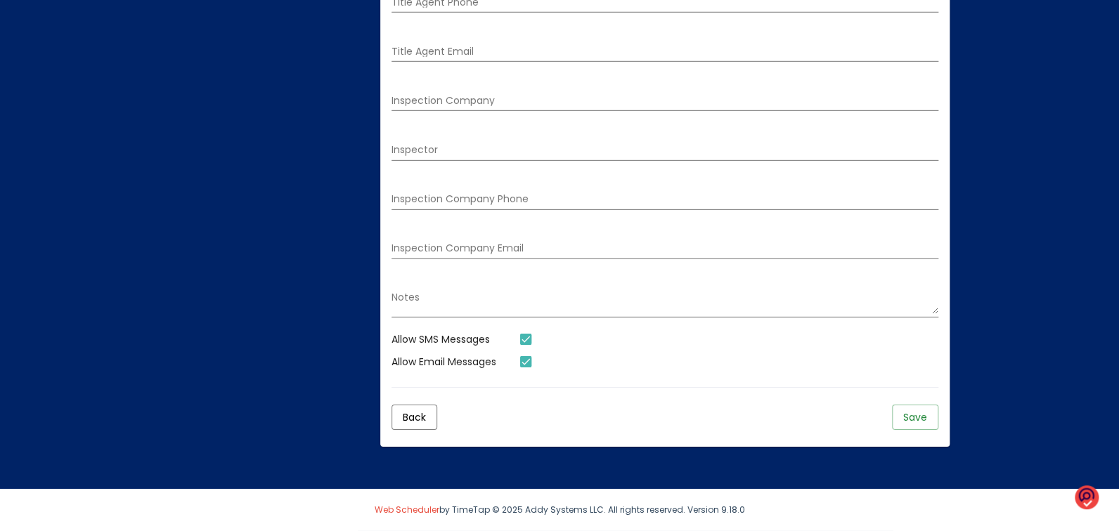
type textarea "Buyers agent will let you in."
click at [916, 418] on span "Save" at bounding box center [915, 418] width 24 height 14
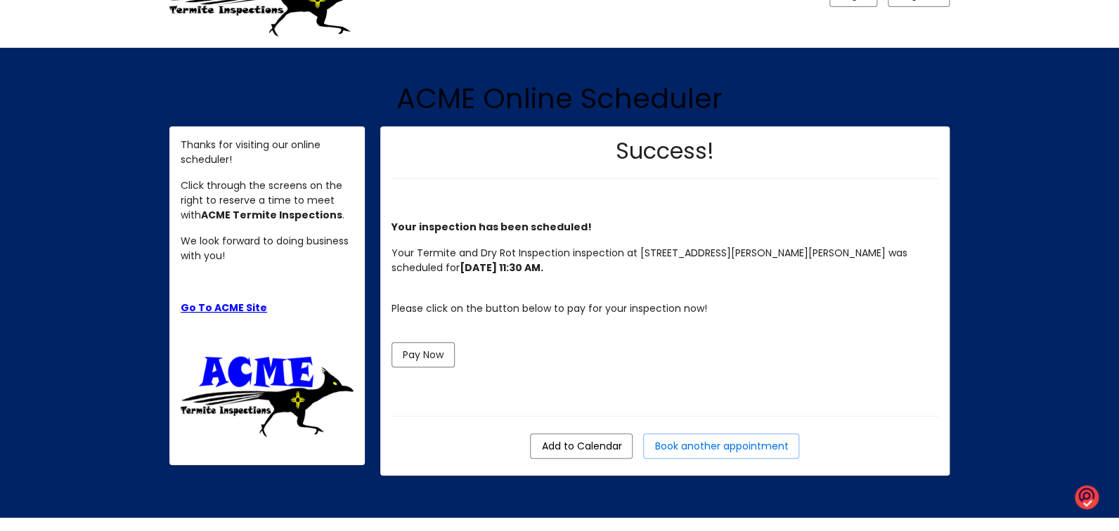
scroll to position [88, 0]
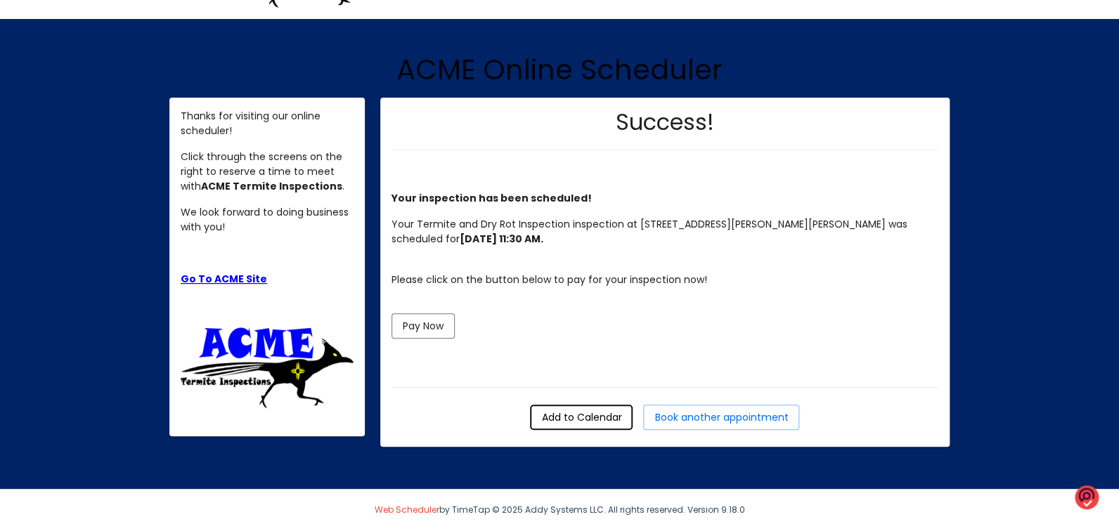
click at [559, 418] on span "Add to Calendar" at bounding box center [581, 418] width 80 height 14
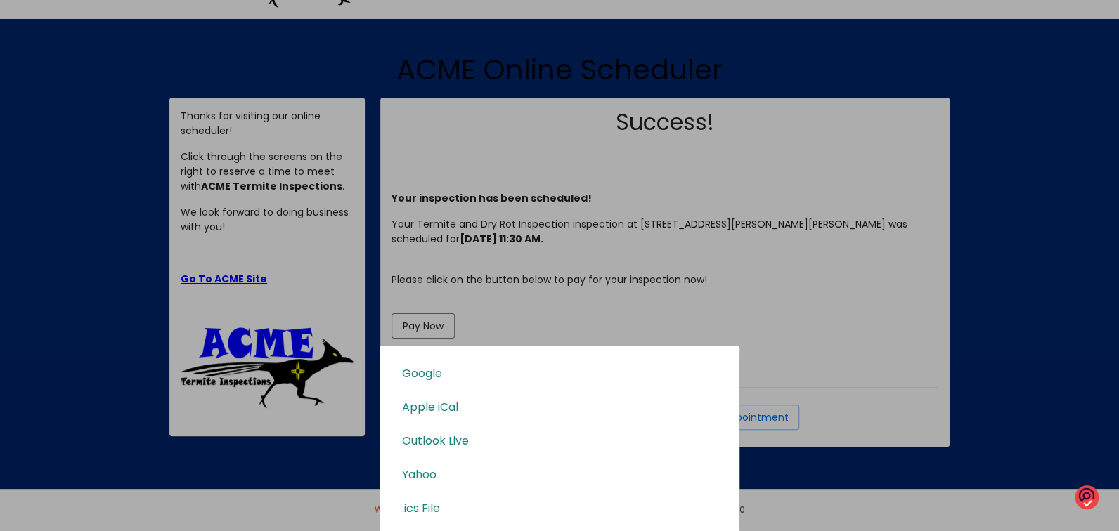
scroll to position [0, 0]
click at [1009, 45] on div at bounding box center [559, 265] width 1119 height 531
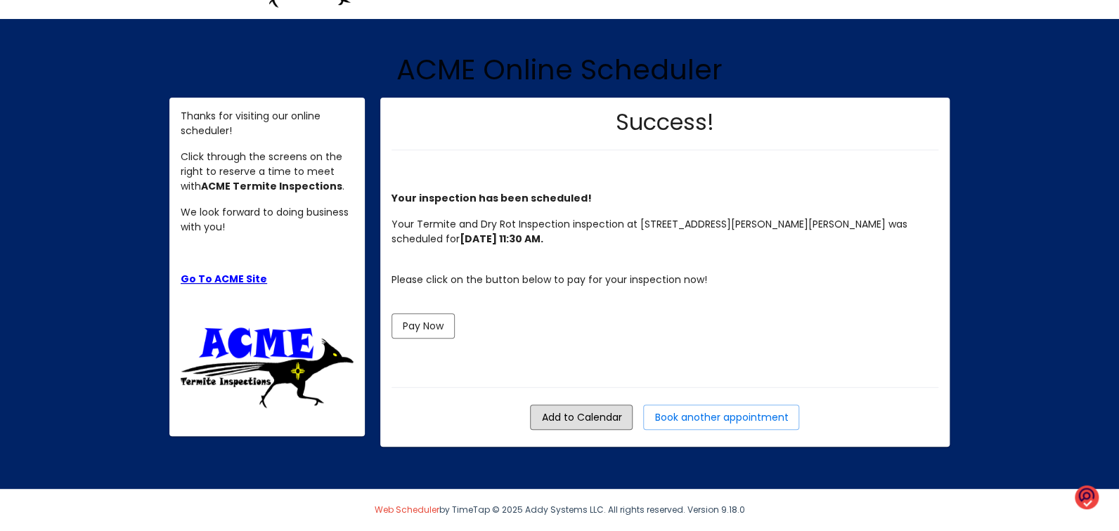
scroll to position [77, 0]
